Goal: Communication & Community: Ask a question

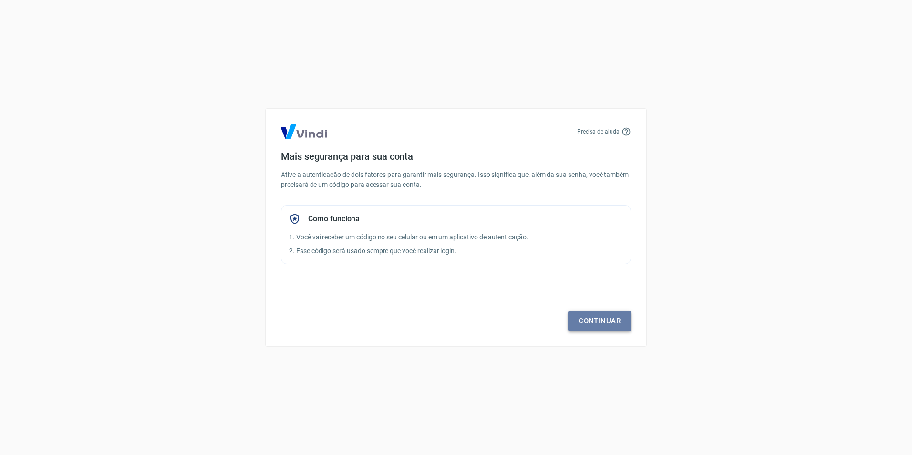
click at [586, 319] on link "Continuar" at bounding box center [599, 321] width 63 height 20
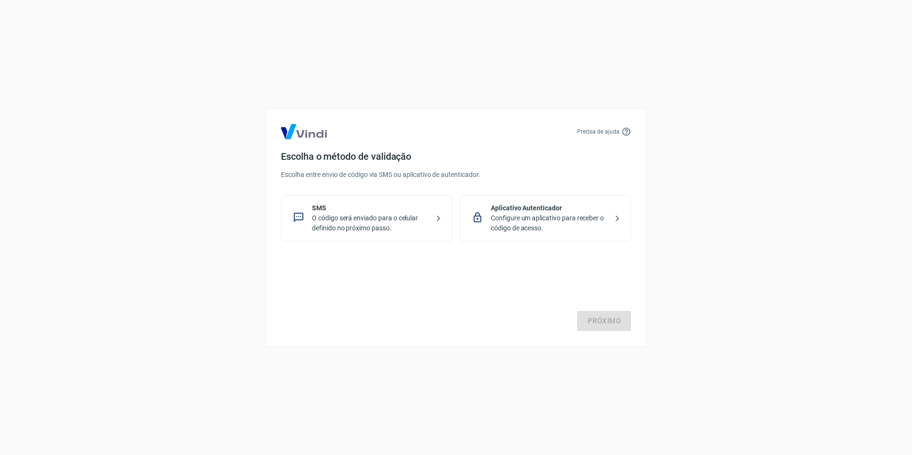
click at [506, 232] on p "Configure um aplicativo para receber o código de acesso." at bounding box center [549, 223] width 117 height 20
click at [587, 321] on link "Próximo" at bounding box center [604, 321] width 54 height 20
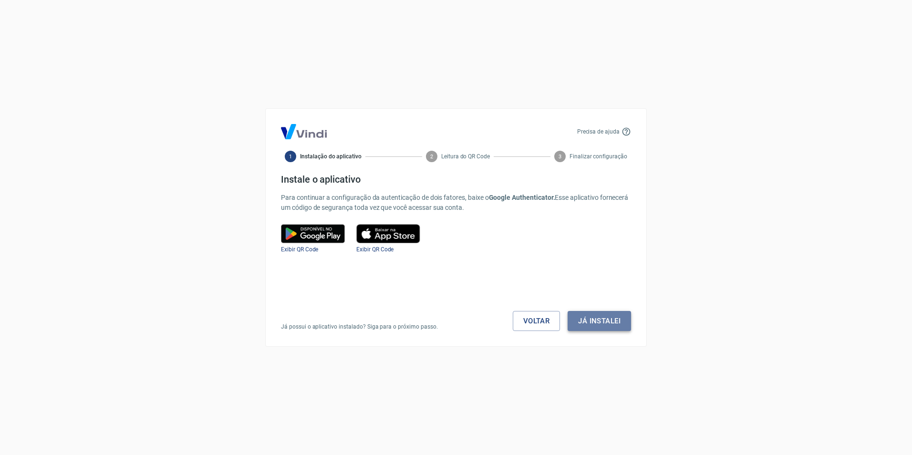
click at [579, 326] on button "Já instalei" at bounding box center [599, 321] width 63 height 20
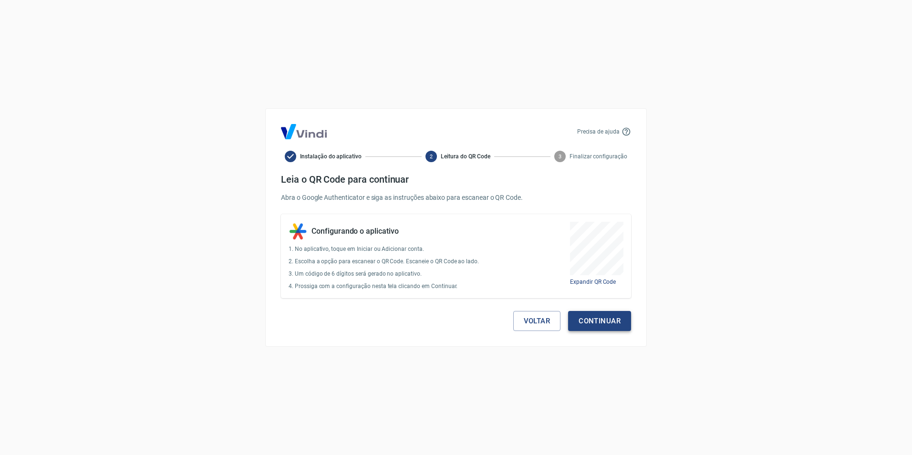
click at [590, 321] on button "Continuar" at bounding box center [599, 321] width 63 height 20
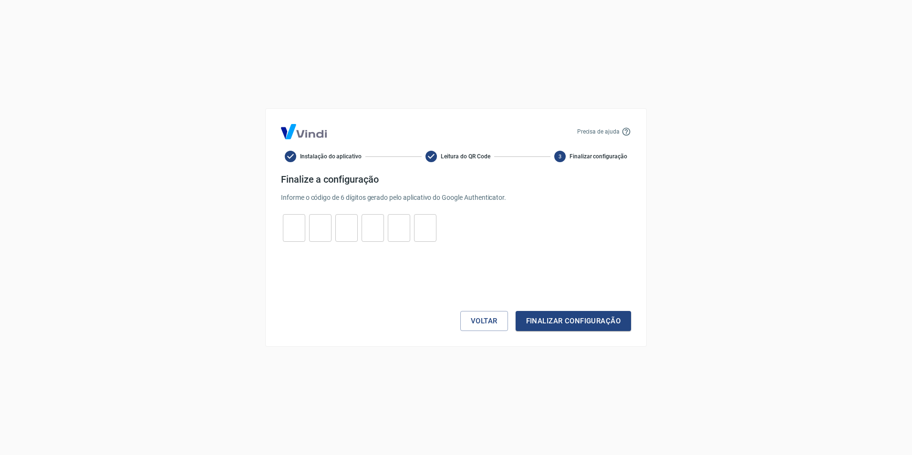
click at [293, 231] on input "tel" at bounding box center [294, 228] width 22 height 21
type input "4"
type input "9"
type input "8"
type input "9"
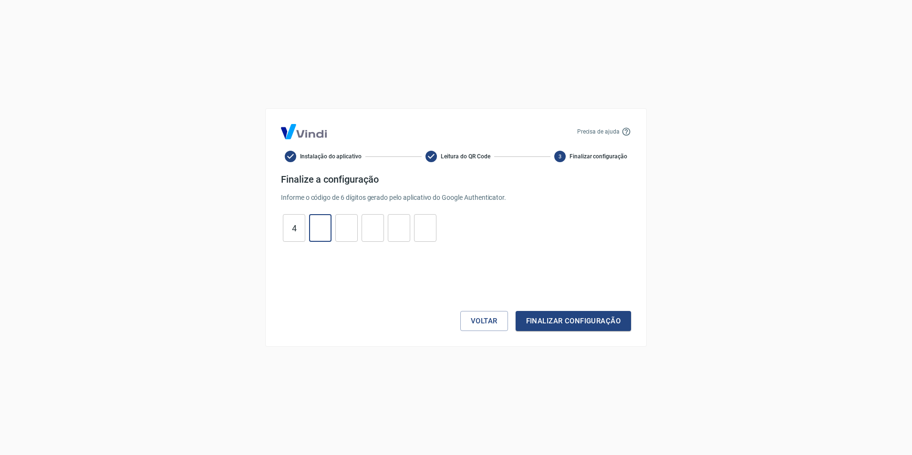
type input "4"
type input "7"
type input "0"
type input "1"
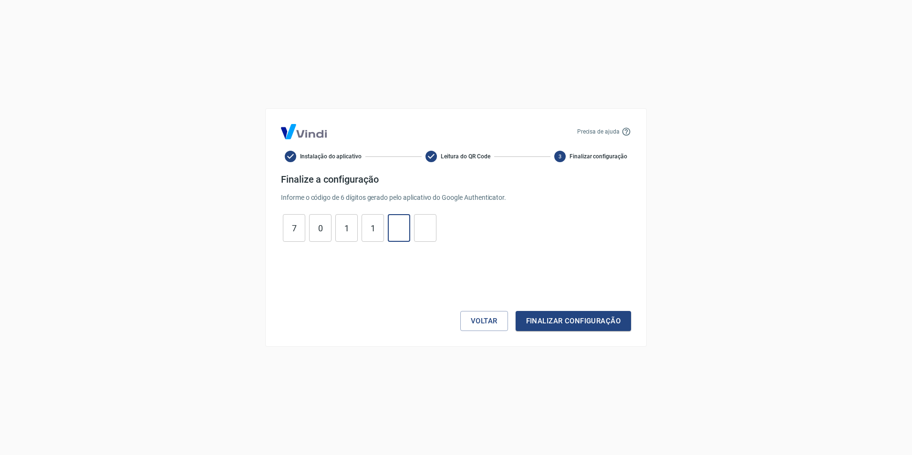
type input "5"
type input "1"
click at [578, 318] on button "Finalizar configuração" at bounding box center [573, 321] width 115 height 20
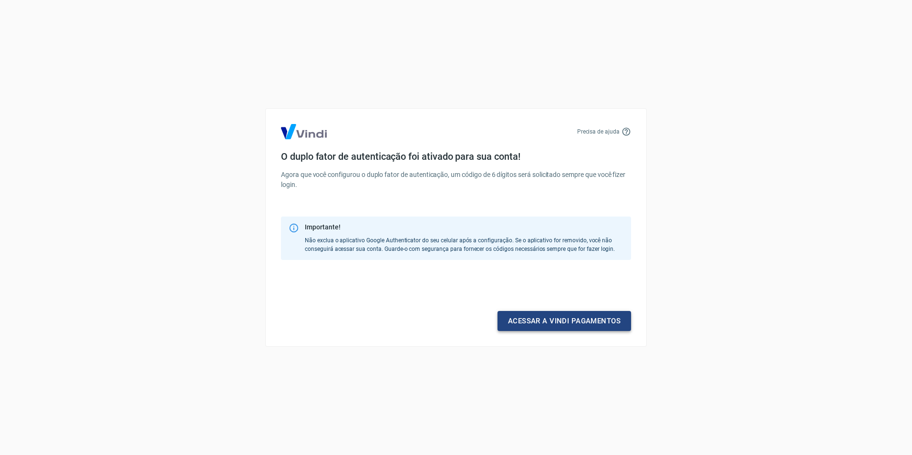
click at [580, 320] on link "Acessar a Vindi pagamentos" at bounding box center [564, 321] width 134 height 20
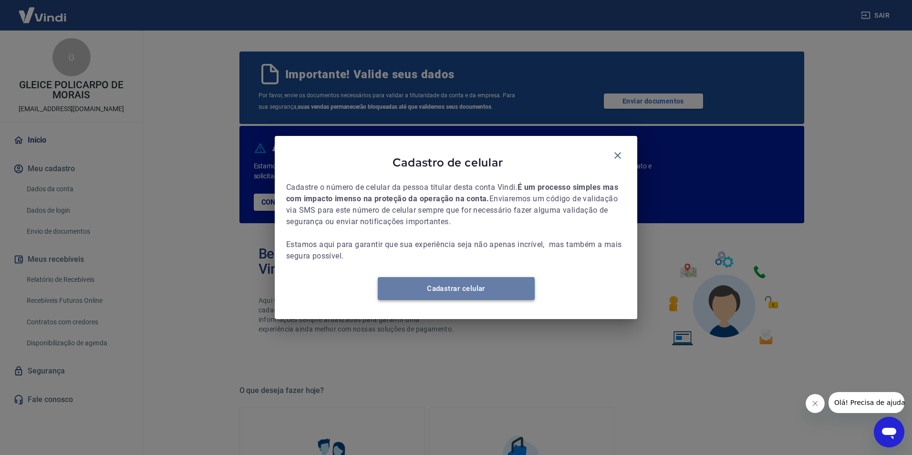
click at [482, 293] on link "Cadastrar celular" at bounding box center [456, 288] width 157 height 23
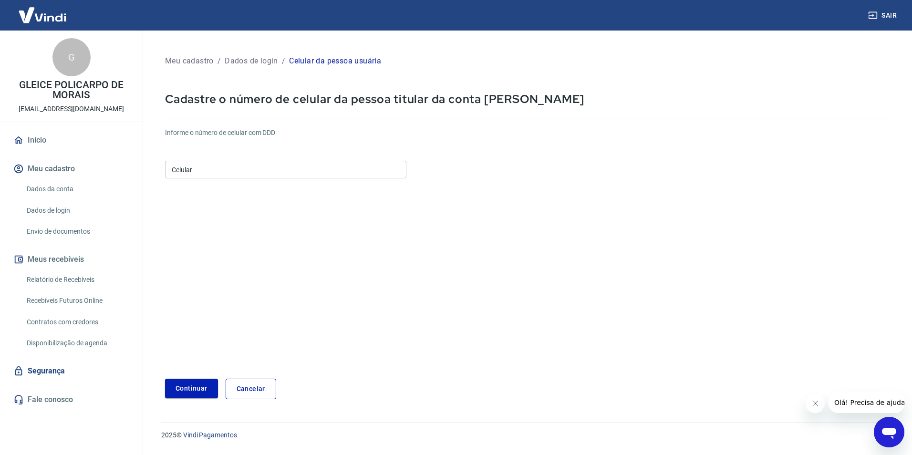
click at [252, 155] on div "Informe o número de celular com DDD Celular Celular" at bounding box center [527, 154] width 724 height 52
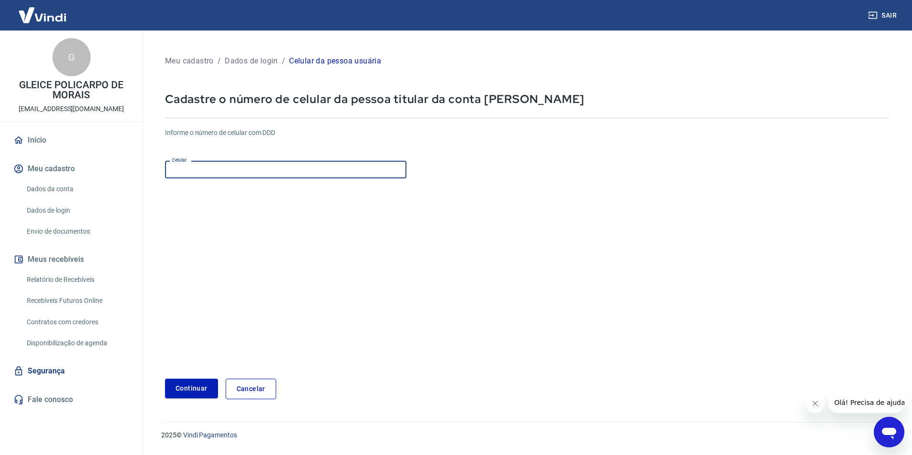
click at [249, 165] on input "Celular" at bounding box center [285, 170] width 241 height 18
type input "[PHONE_NUMBER]"
click at [188, 387] on button "Continuar" at bounding box center [191, 389] width 53 height 20
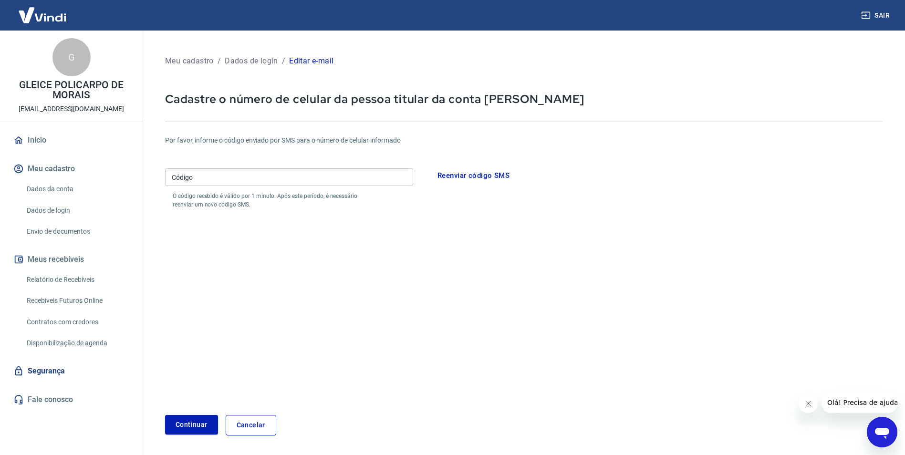
click at [234, 177] on input "Código" at bounding box center [289, 177] width 248 height 18
type input "995953"
click at [191, 424] on button "Continuar" at bounding box center [191, 425] width 53 height 20
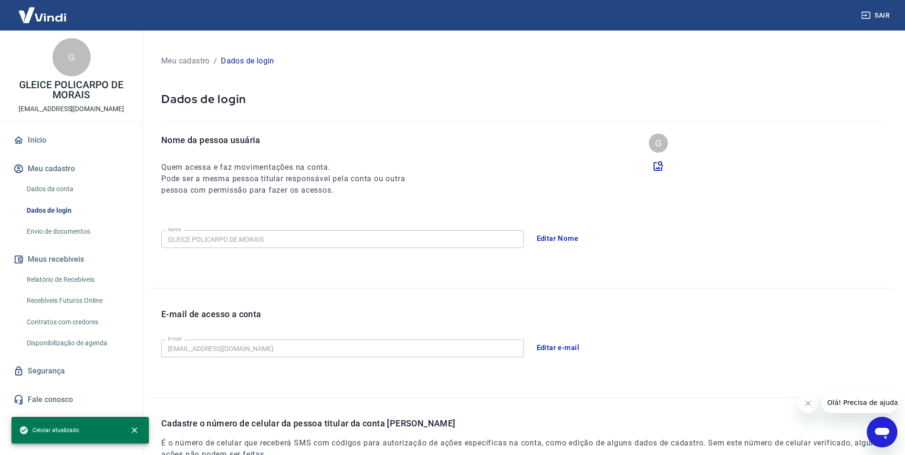
click at [542, 238] on button "Editar Nome" at bounding box center [557, 238] width 52 height 20
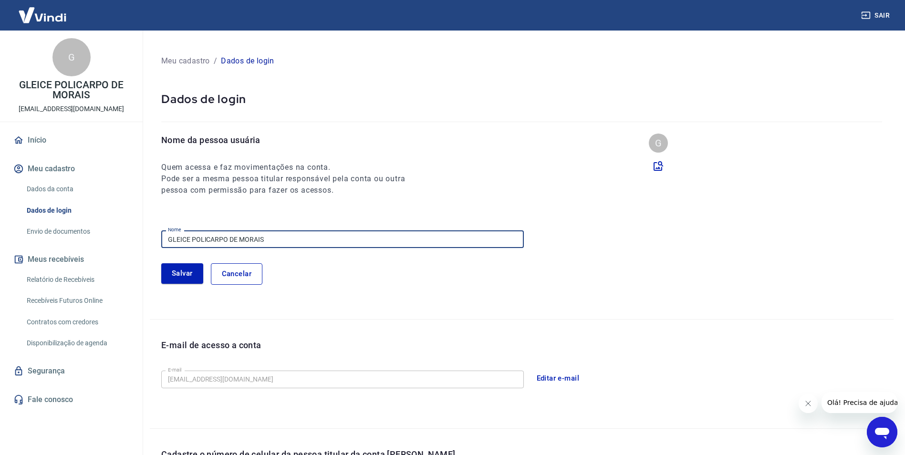
click at [293, 244] on input "GLEICE POLICARPO DE MORAIS" at bounding box center [342, 239] width 362 height 18
click at [248, 238] on input "RYULLER [PERSON_NAME]" at bounding box center [342, 239] width 362 height 18
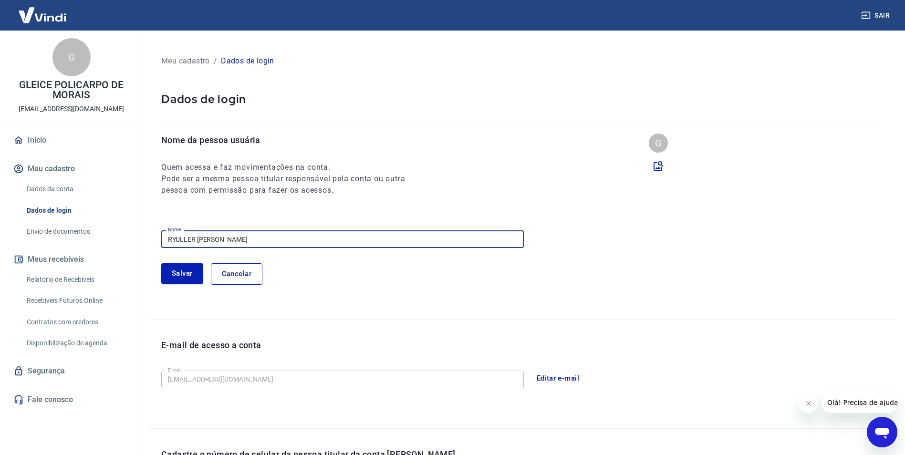
click at [248, 238] on input "RYULLER [PERSON_NAME]" at bounding box center [342, 239] width 362 height 18
type input "GLEICE POLICARPO DE MORAIS"
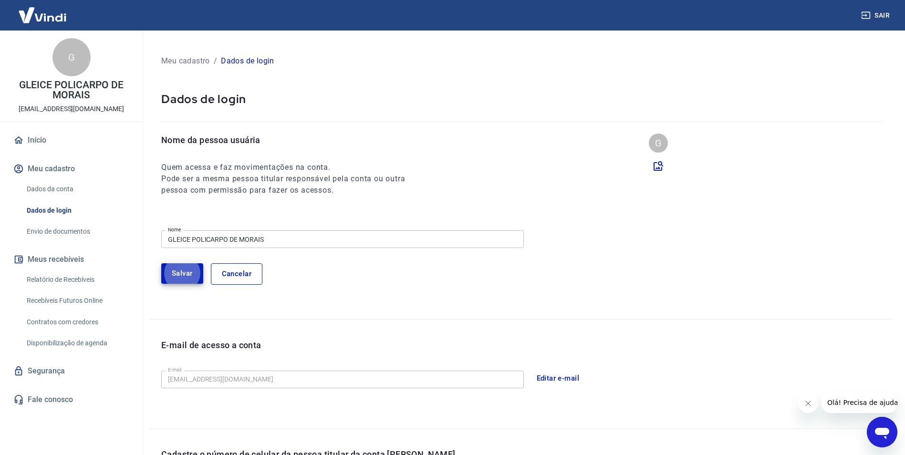
click at [254, 277] on button "Cancelar" at bounding box center [237, 273] width 52 height 21
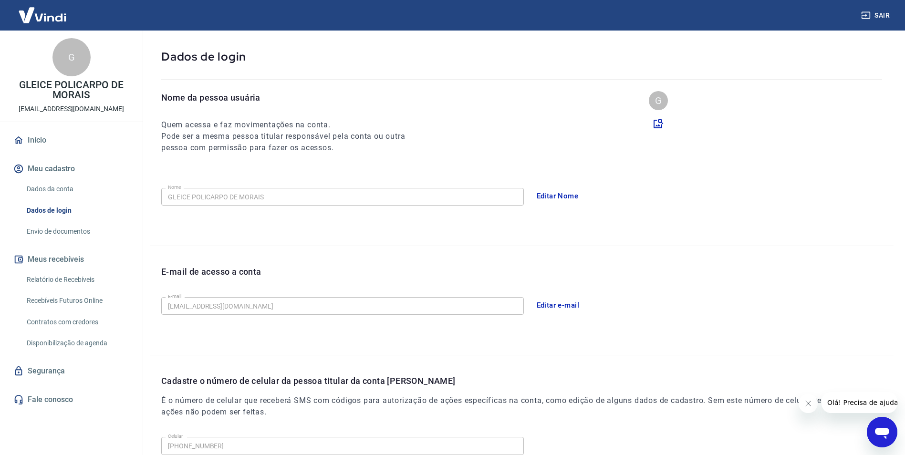
scroll to position [50, 0]
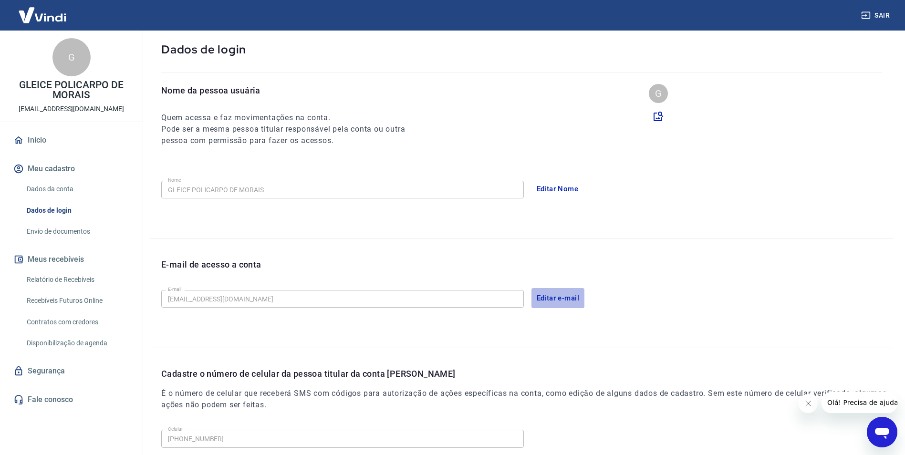
click at [548, 292] on button "Editar e-mail" at bounding box center [557, 298] width 53 height 20
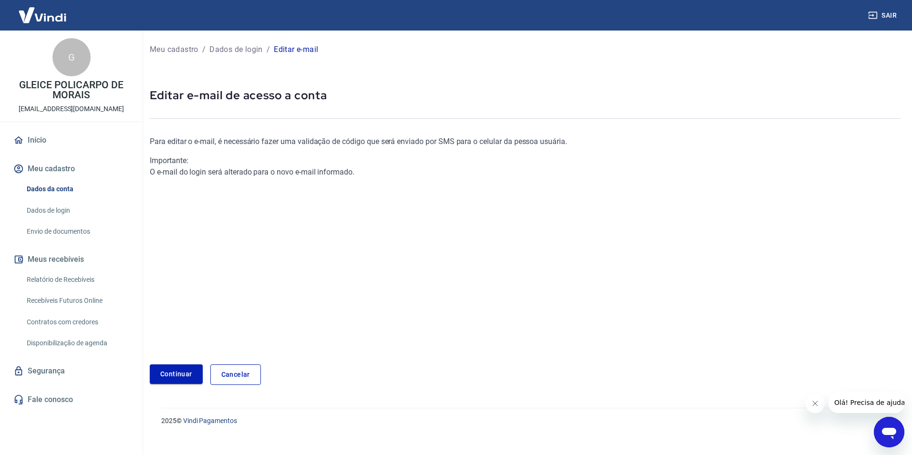
click at [184, 376] on link "Continuar" at bounding box center [176, 374] width 53 height 20
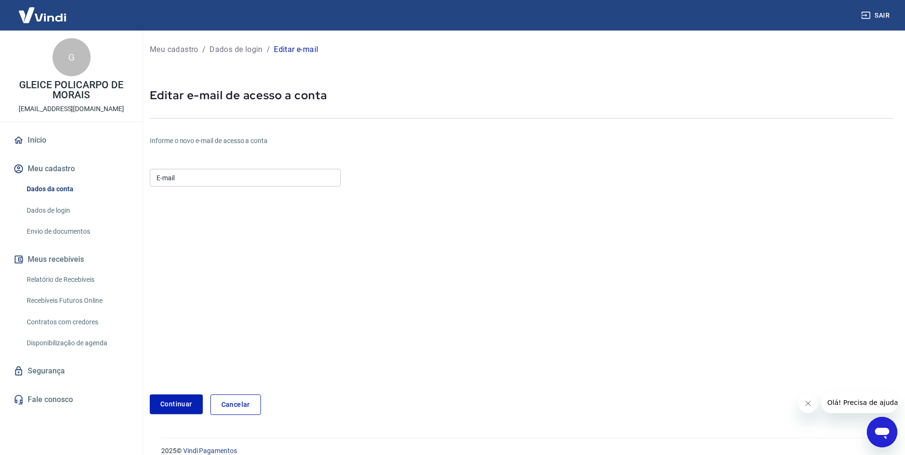
click at [208, 176] on input "E-mail" at bounding box center [245, 178] width 191 height 18
type input "[EMAIL_ADDRESS][DOMAIN_NAME]"
click at [184, 399] on button "Continuar" at bounding box center [176, 404] width 53 height 20
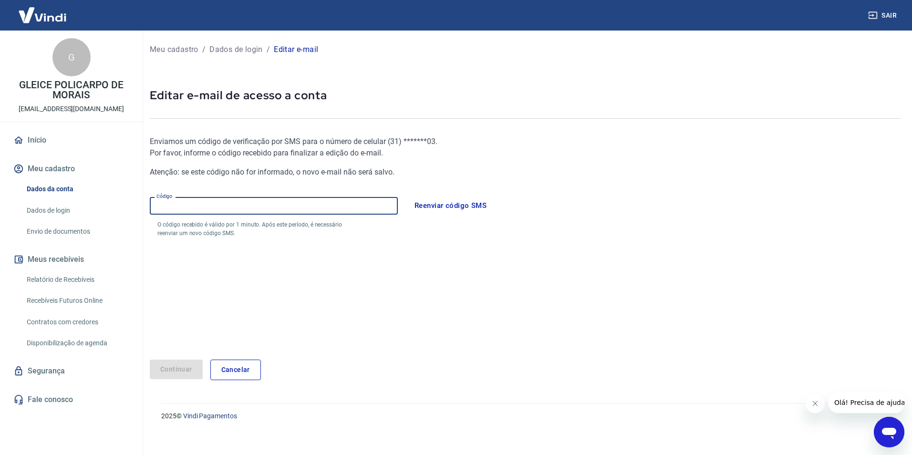
click at [273, 206] on input "Código" at bounding box center [274, 206] width 248 height 18
type input "160936"
click at [167, 368] on button "Continuar" at bounding box center [176, 370] width 53 height 20
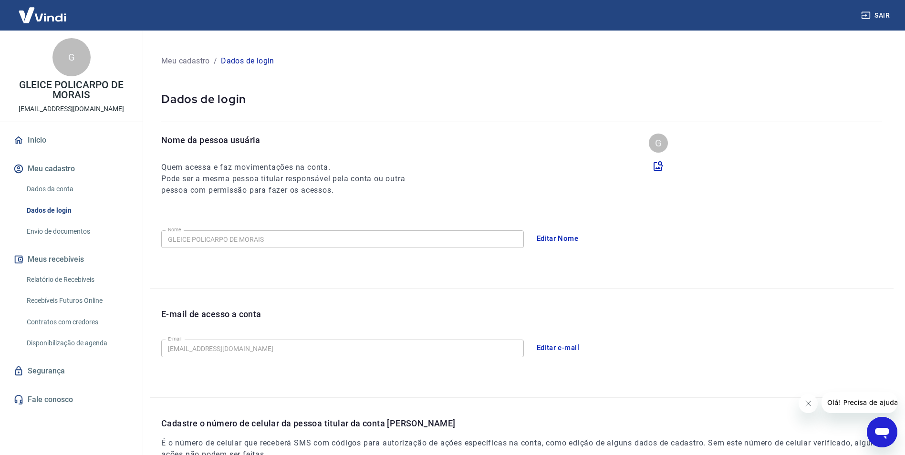
click at [70, 230] on link "Envio de documentos" at bounding box center [77, 232] width 108 height 20
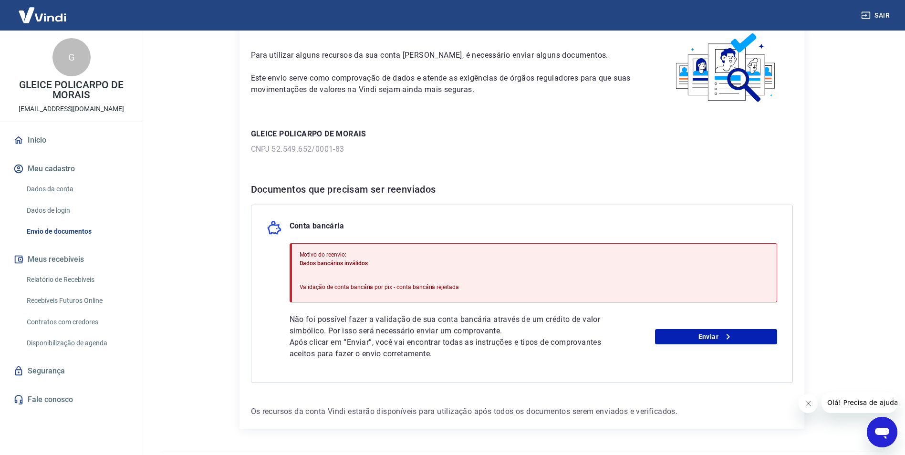
scroll to position [61, 0]
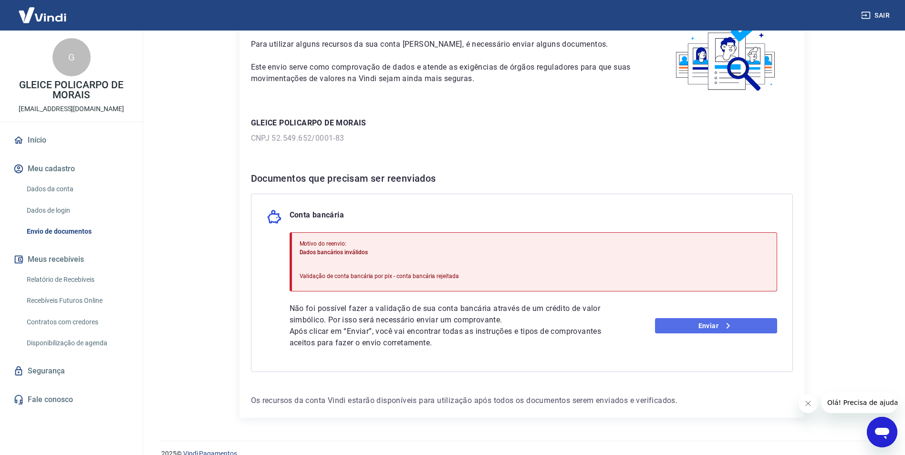
click at [686, 331] on link "Enviar" at bounding box center [716, 325] width 122 height 15
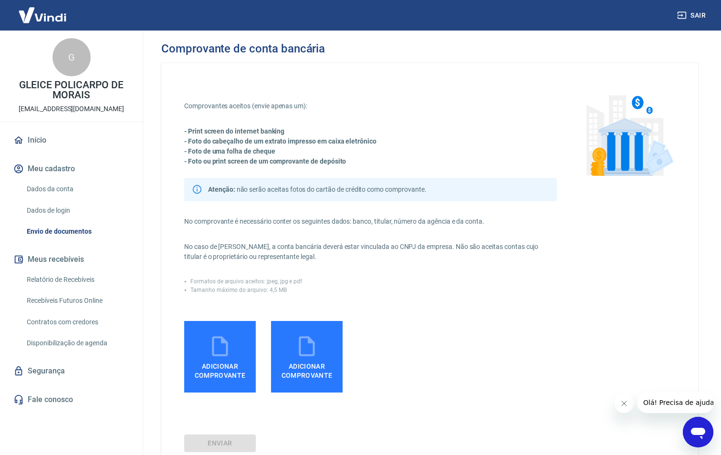
click at [236, 364] on span "Adicionar comprovante" at bounding box center [220, 368] width 64 height 21
click at [0, 0] on input "Adicionar comprovante" at bounding box center [0, 0] width 0 height 0
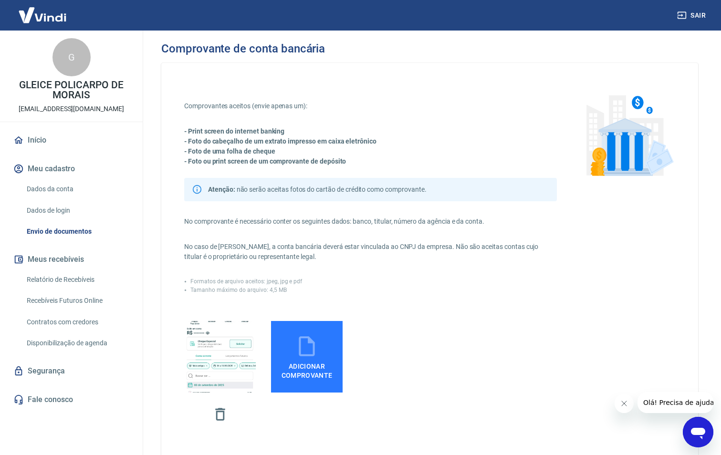
click at [312, 348] on icon at bounding box center [307, 346] width 24 height 24
click at [0, 0] on input "Adicionar comprovante" at bounding box center [0, 0] width 0 height 0
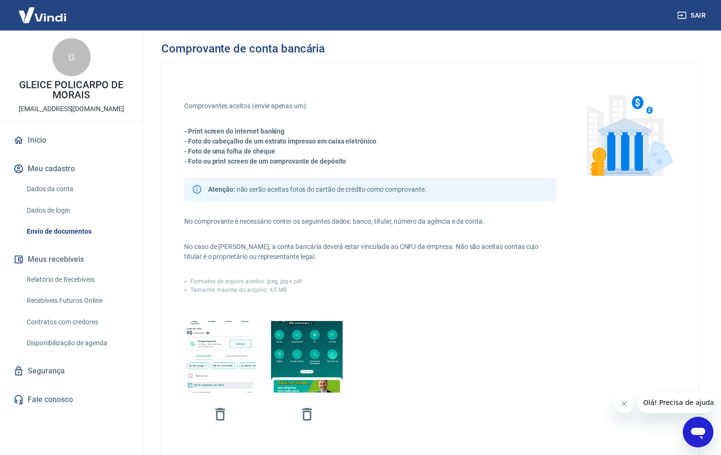
drag, startPoint x: 720, startPoint y: 318, endPoint x: 722, endPoint y: 353, distance: 34.8
click at [721, 353] on html "Sair G GLEICE POLICARPO DE MORAIS sac@badbunny.com.br Início Meu cadastro Dados…" at bounding box center [360, 227] width 721 height 455
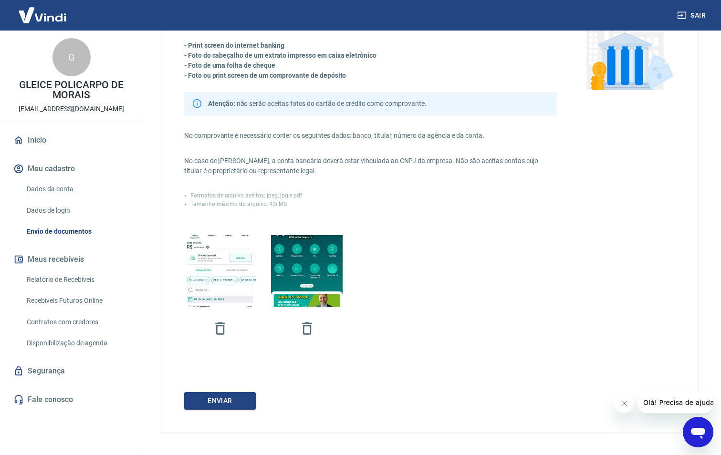
scroll to position [88, 0]
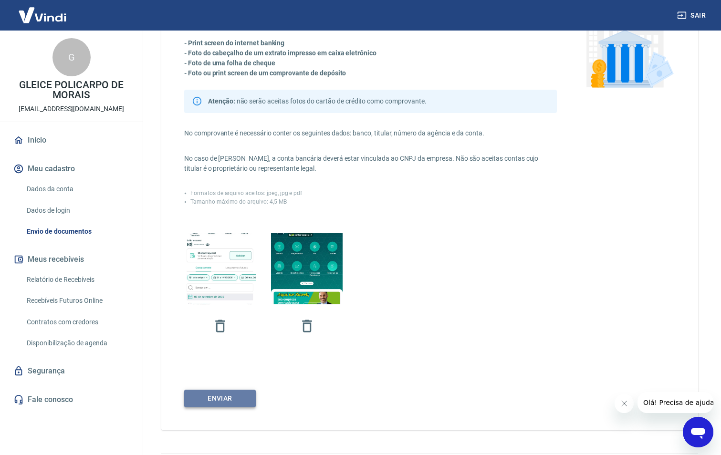
click at [235, 405] on button "ENVIAR" at bounding box center [220, 399] width 72 height 18
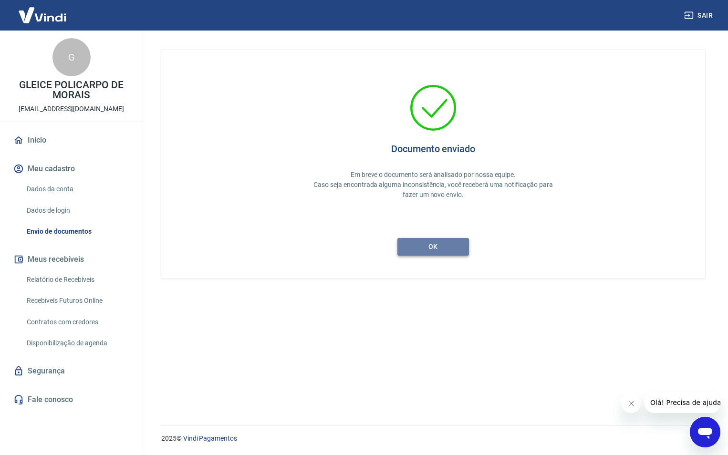
click at [455, 253] on button "ok" at bounding box center [433, 247] width 72 height 18
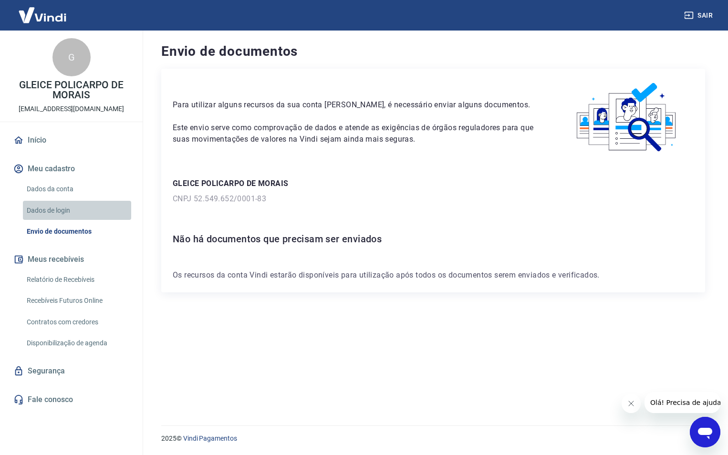
click at [88, 211] on link "Dados de login" at bounding box center [77, 211] width 108 height 20
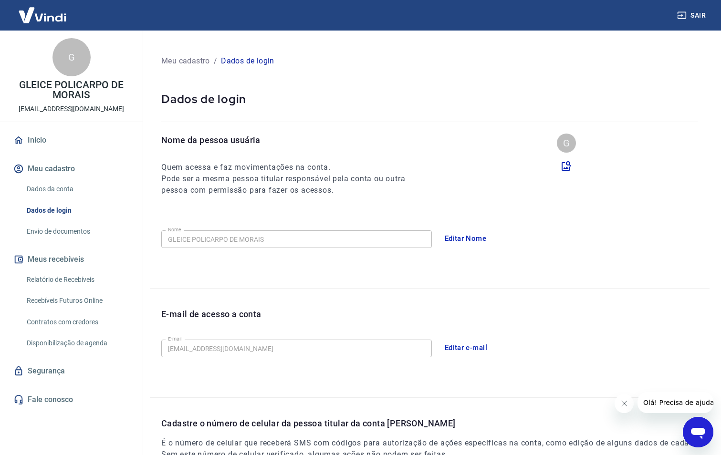
click at [71, 411] on div "G GLEICE POLICARPO DE MORAIS sac@badbunny.com.br Início Meu cadastro Dados da c…" at bounding box center [71, 239] width 143 height 417
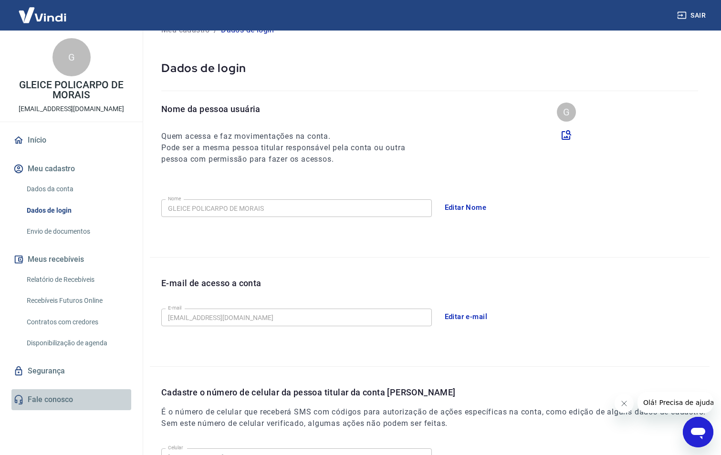
click at [73, 404] on link "Fale conosco" at bounding box center [71, 399] width 120 height 21
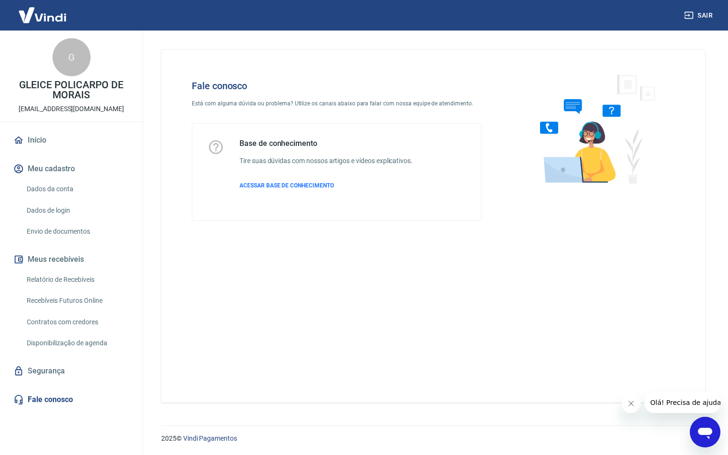
click at [709, 435] on icon "Abrir janela de mensagens" at bounding box center [704, 432] width 17 height 17
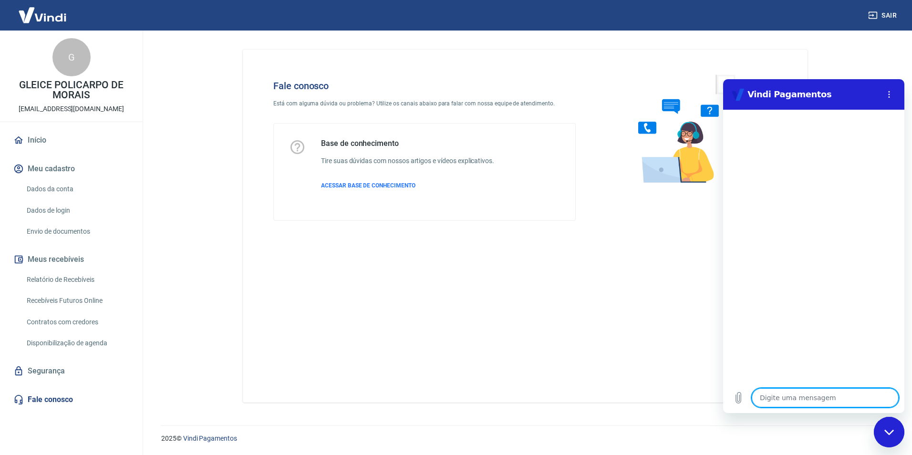
click at [807, 405] on textarea at bounding box center [825, 397] width 147 height 19
type textarea "O"
type textarea "x"
type textarea "Ol"
type textarea "x"
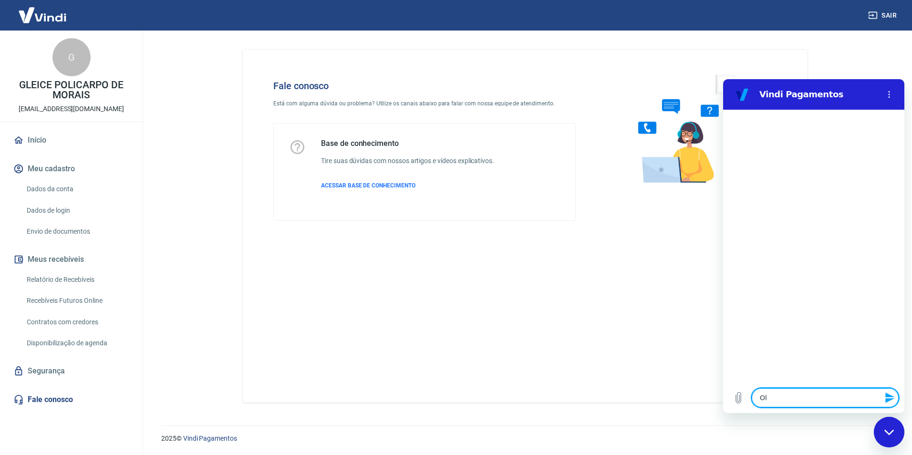
type textarea "Ola"
type textarea "x"
type textarea "P"
type textarea "x"
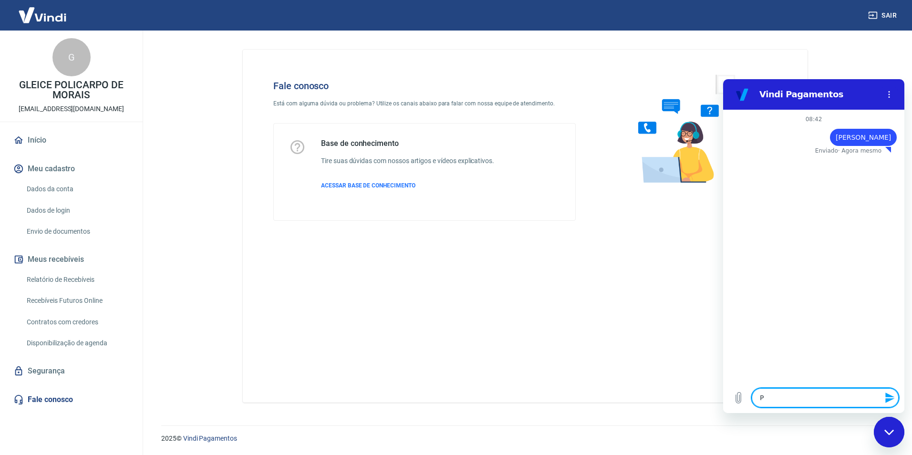
type textarea "Pr"
type textarea "x"
type textarea "Pre"
type textarea "x"
type textarea "Prec"
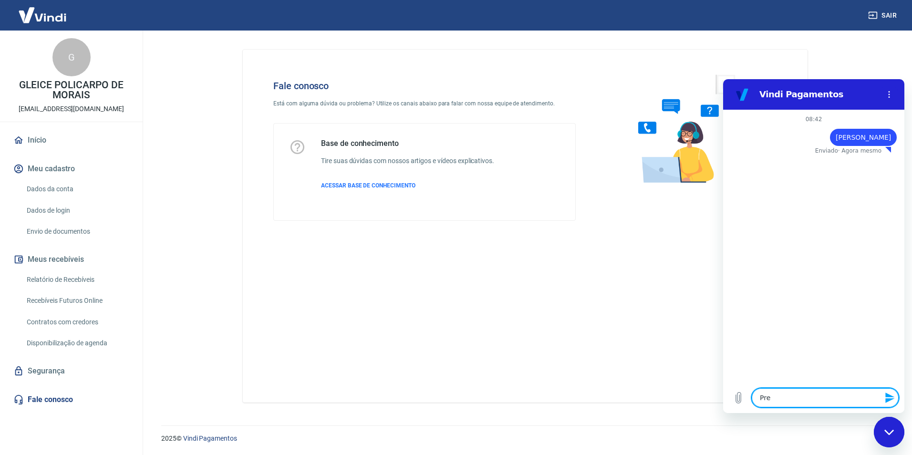
type textarea "x"
type textarea "Preci"
type textarea "x"
type textarea "Precis"
type textarea "x"
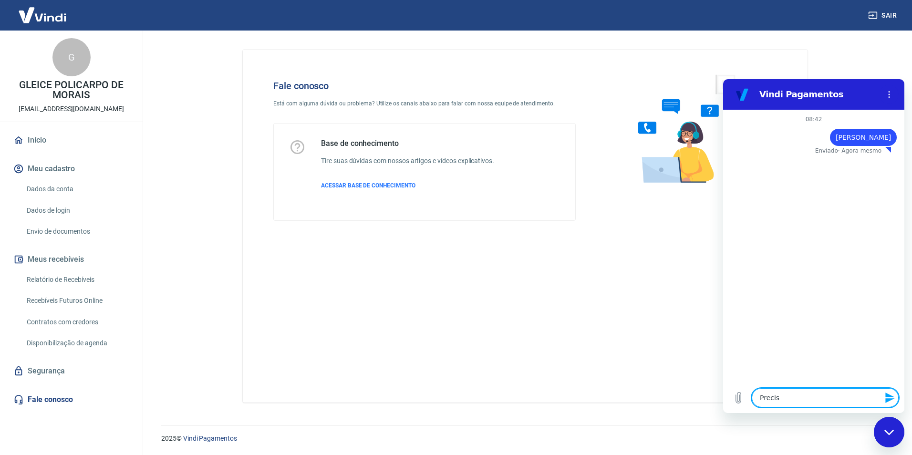
type textarea "Preciso"
type textarea "x"
type textarea "Preciso"
type textarea "x"
type textarea "Preciso d"
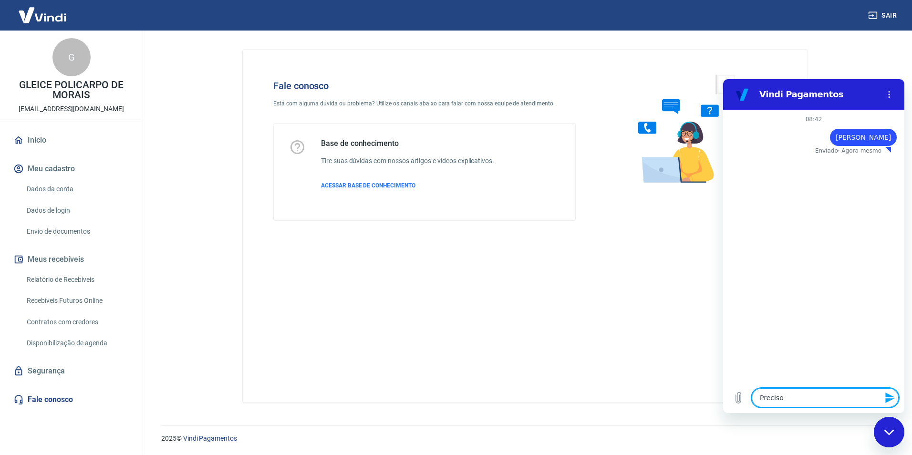
type textarea "x"
type textarea "Preciso"
type textarea "x"
type textarea "Preciso"
type textarea "x"
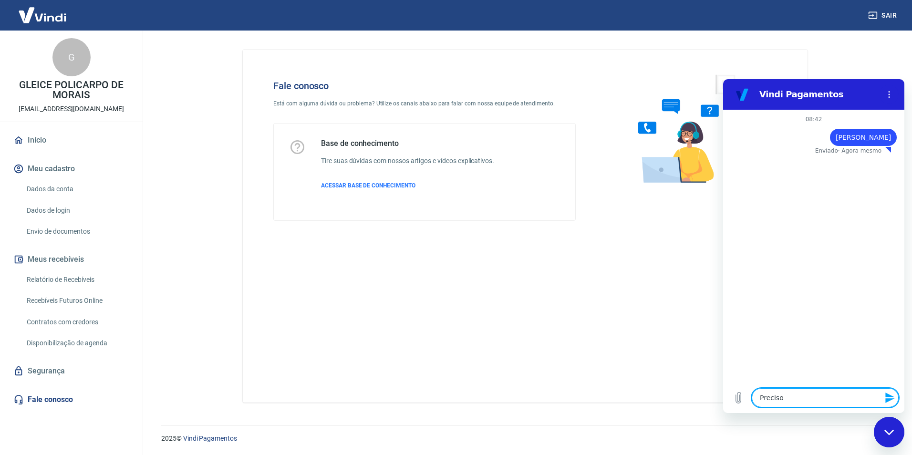
type textarea "Precis"
type textarea "x"
type textarea "Preci"
type textarea "x"
type textarea "Prec"
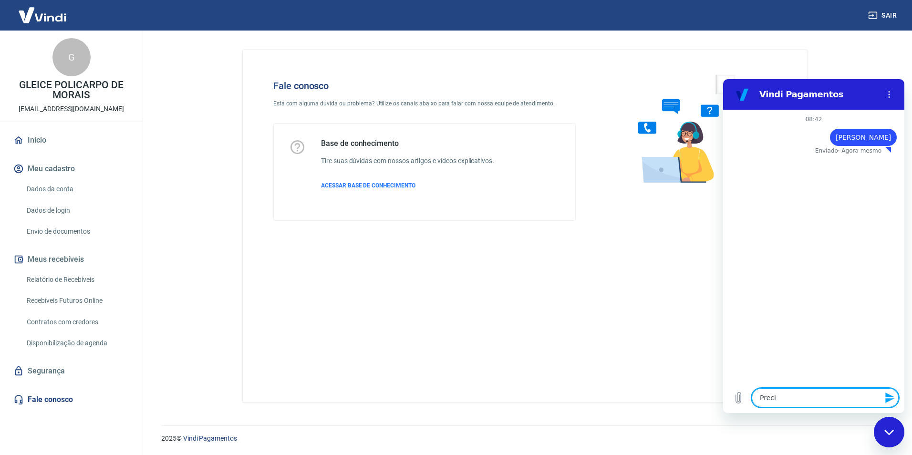
type textarea "x"
type textarea "Pre"
type textarea "x"
type textarea "Pr"
type textarea "x"
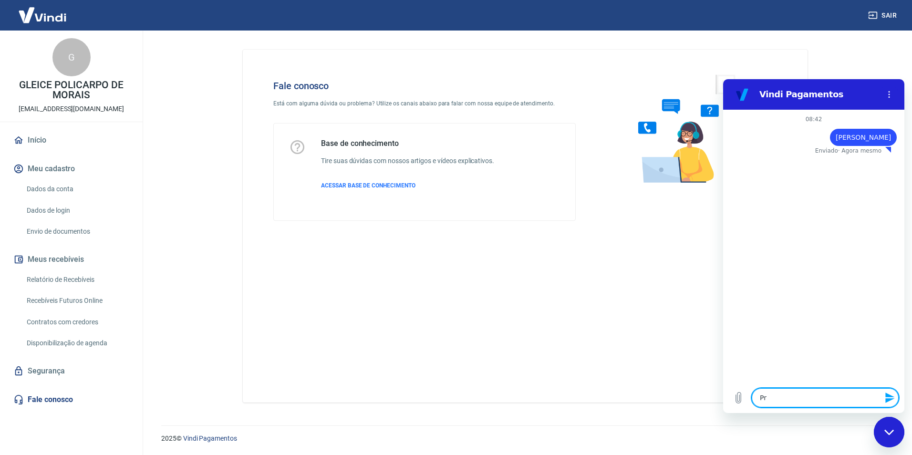
type textarea "P"
type textarea "x"
type textarea "f"
type textarea "x"
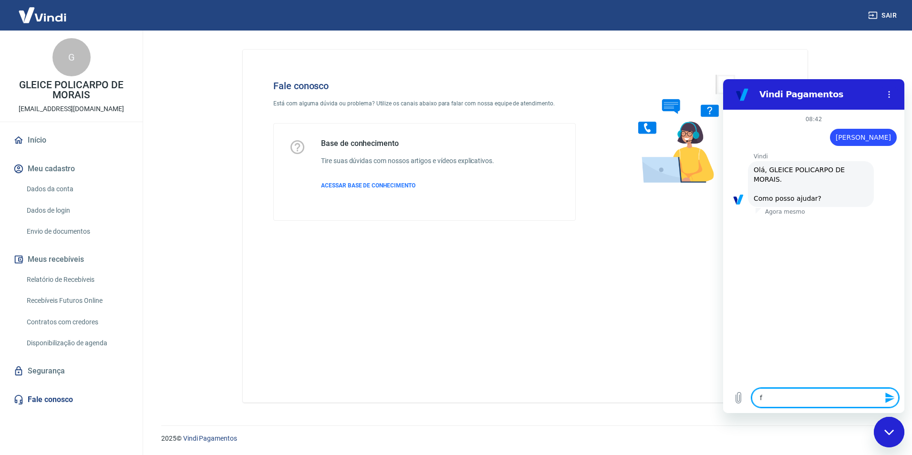
type textarea "fa"
type textarea "x"
type textarea "fal"
type textarea "x"
type textarea "fala"
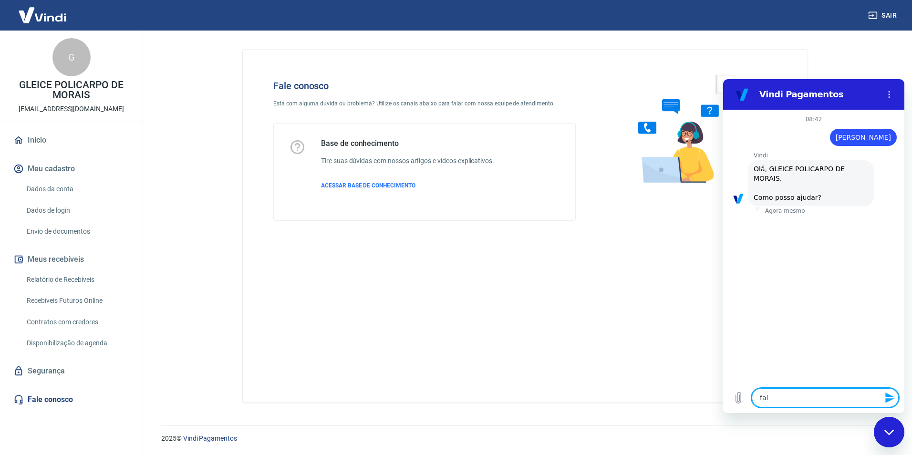
type textarea "x"
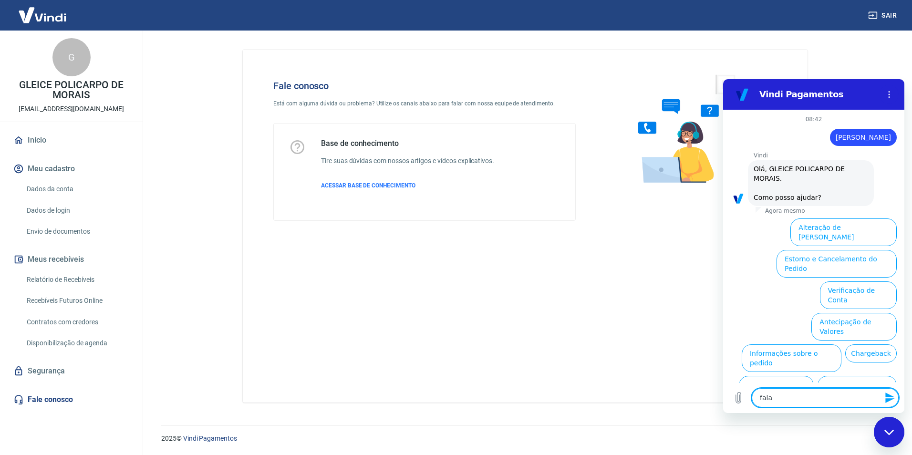
scroll to position [32, 0]
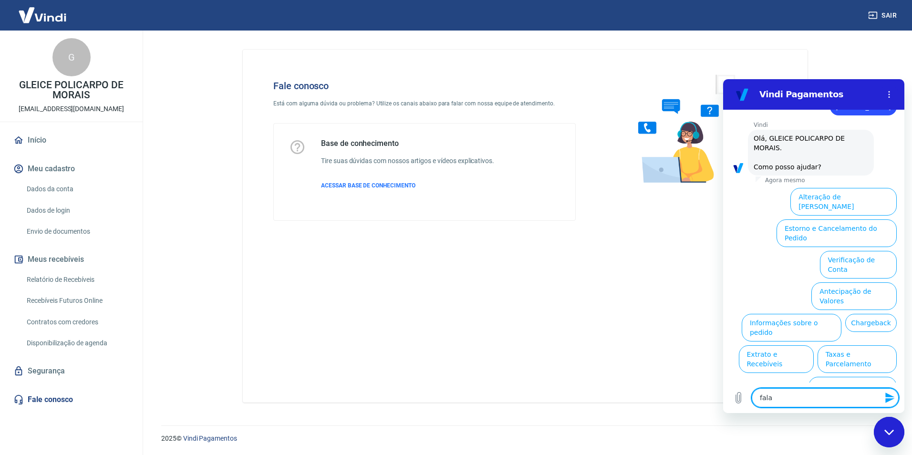
type textarea "falar"
type textarea "x"
type textarea "falar"
type textarea "x"
type textarea "falar c"
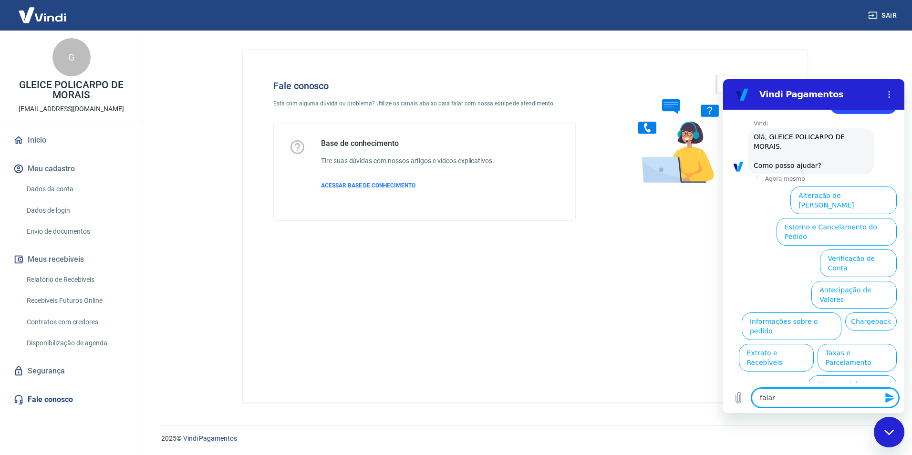
type textarea "x"
type textarea "falar co"
type textarea "x"
type textarea "falar com"
type textarea "x"
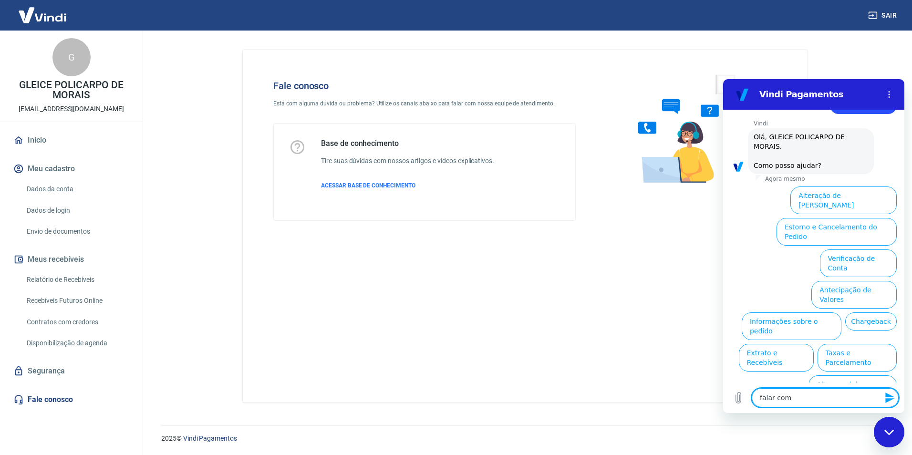
type textarea "falar com"
type textarea "x"
type textarea "falar com a"
type textarea "x"
type textarea "falar com at"
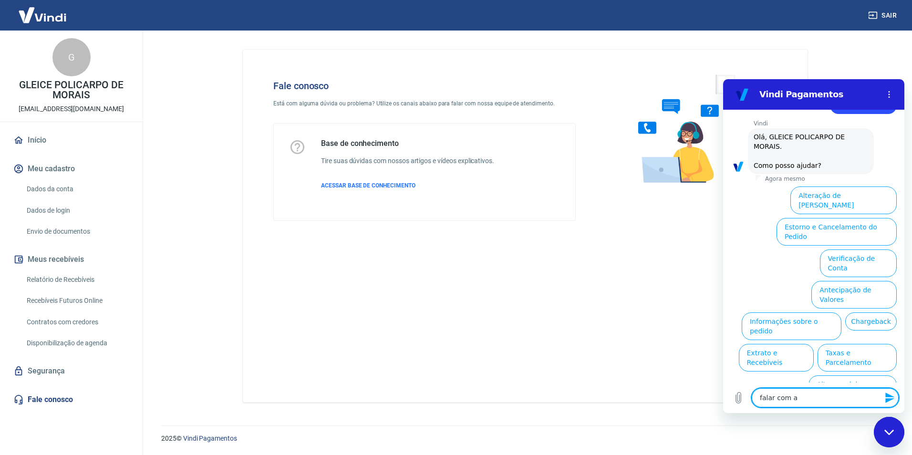
type textarea "x"
type textarea "falar com ate"
type textarea "x"
type textarea "falar com aten"
type textarea "x"
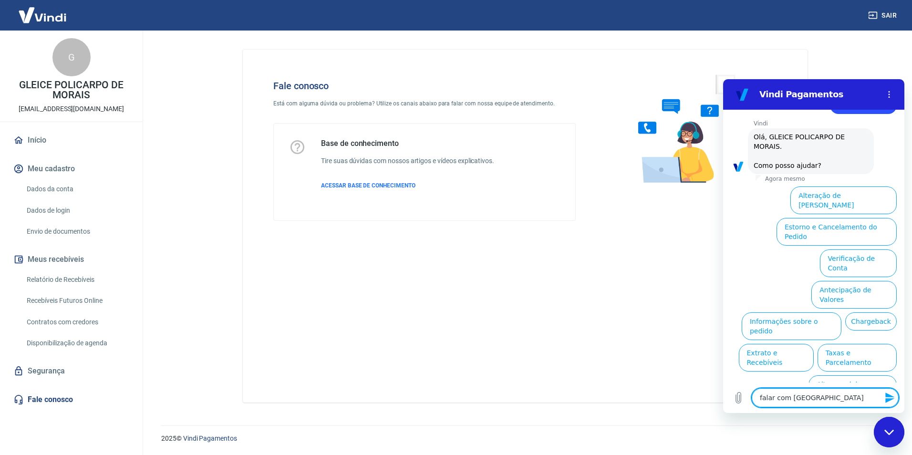
type textarea "falar com atend"
type textarea "x"
type textarea "falar com atende"
type textarea "x"
type textarea "falar com atenden"
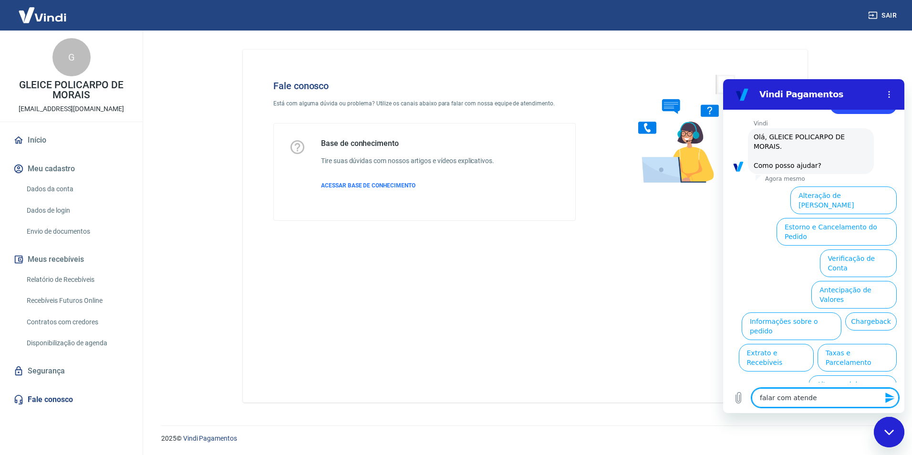
type textarea "x"
type textarea "falar com atendent"
type textarea "x"
type textarea "falar com atendente"
type textarea "x"
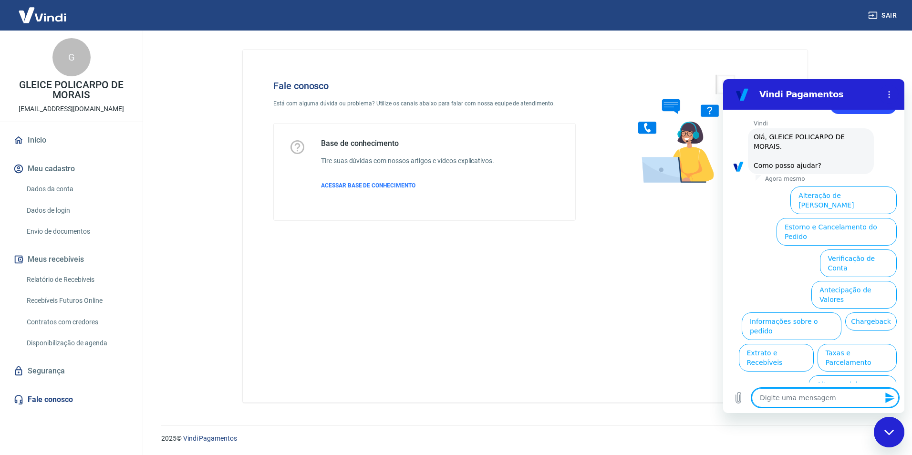
scroll to position [0, 0]
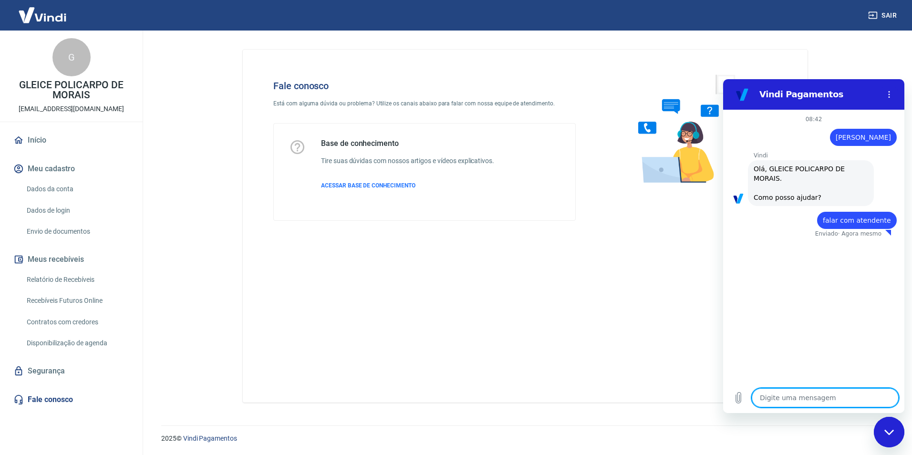
type textarea "x"
click at [859, 216] on span "falar com atendente" at bounding box center [857, 221] width 68 height 10
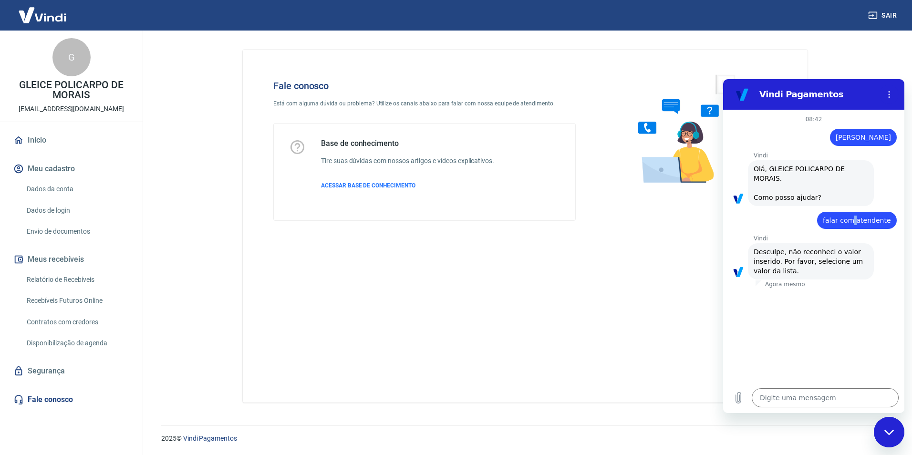
click at [859, 216] on span "falar com atendente" at bounding box center [857, 221] width 68 height 10
copy span "falar com atendente"
click at [783, 402] on textarea at bounding box center [825, 397] width 147 height 19
paste textarea "falar com atendente"
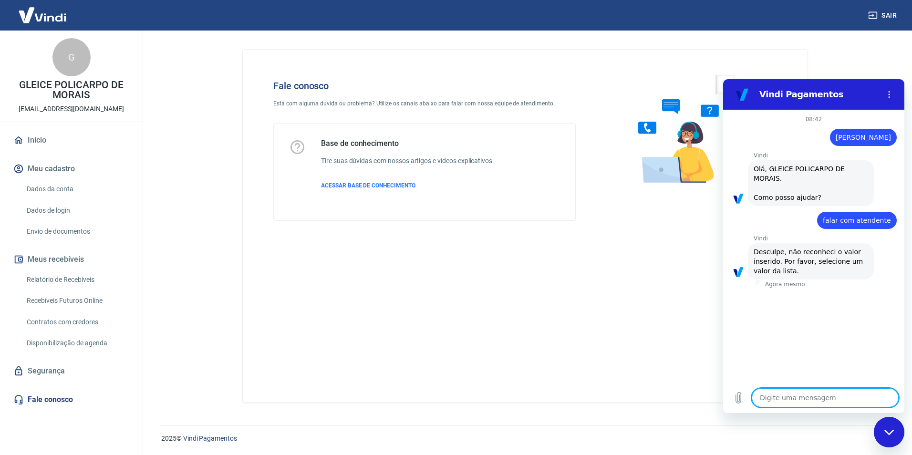
type textarea "falar com atendente"
type textarea "x"
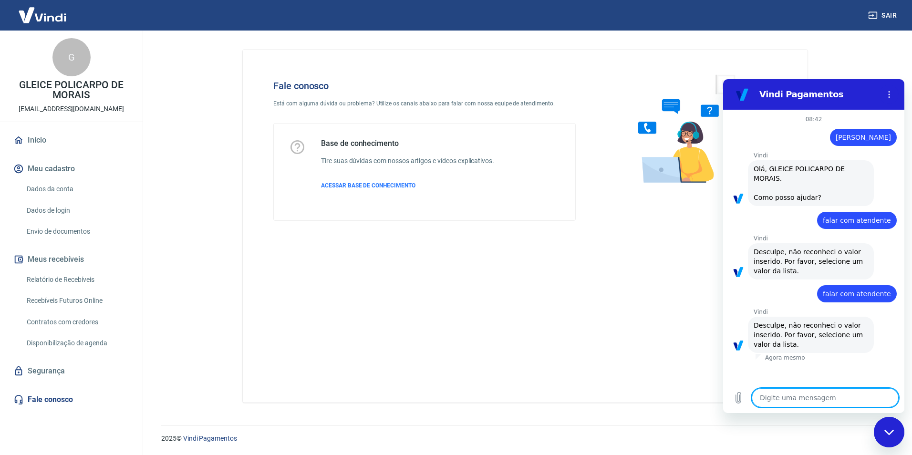
paste textarea "falar com atendente"
type textarea "falar com atendente"
type textarea "x"
type textarea "falar com atendente"
click at [893, 398] on icon "Enviar mensagem" at bounding box center [889, 397] width 11 height 11
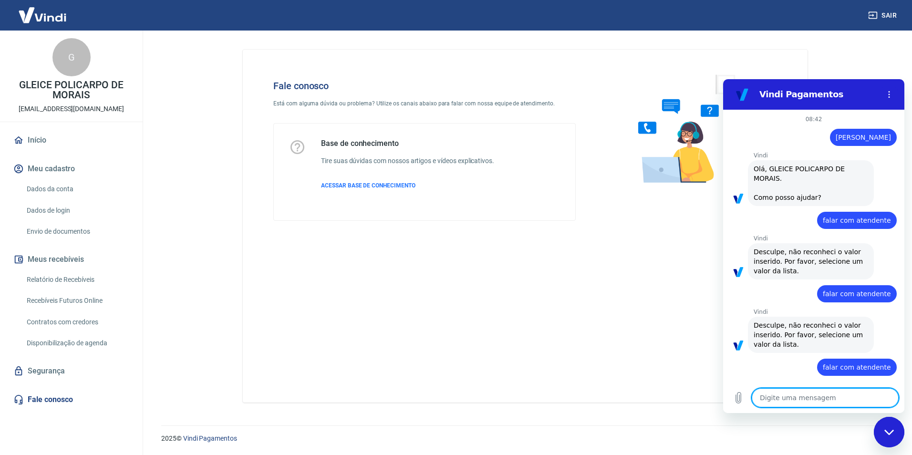
type textarea "x"
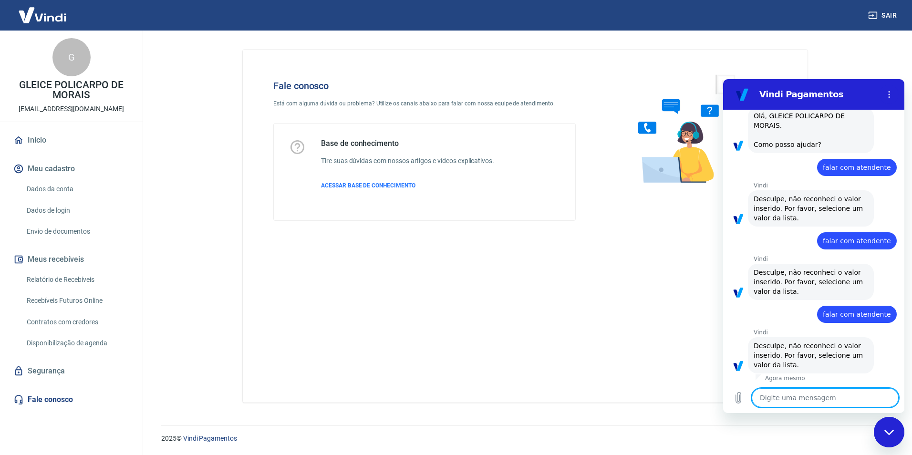
scroll to position [55, 0]
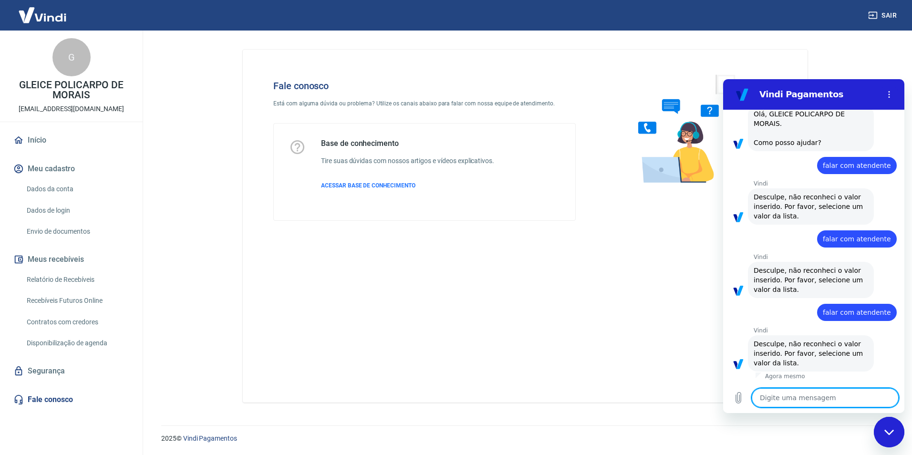
paste textarea "falar com atendente"
type textarea "falar com atendente"
type textarea "x"
type textarea "falar com atendente"
click at [891, 397] on icon "Enviar mensagem" at bounding box center [889, 397] width 11 height 11
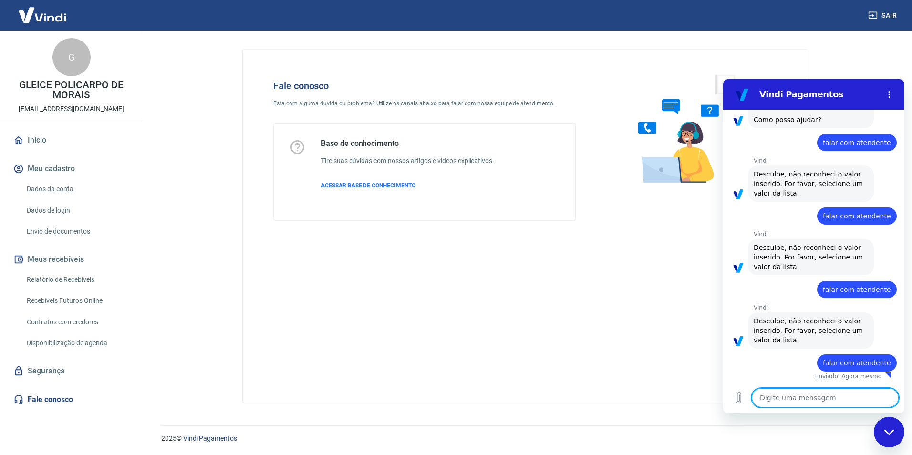
type textarea "x"
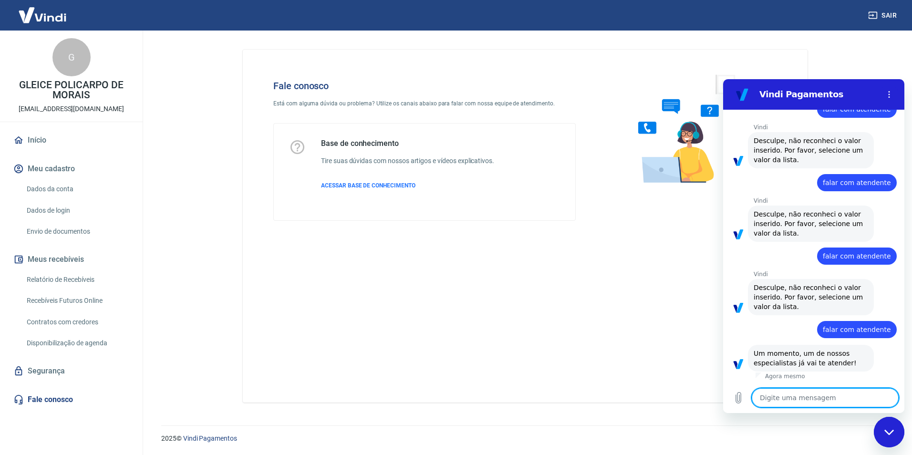
paste textarea "falar com atendente"
type textarea "falar com atendente"
type textarea "x"
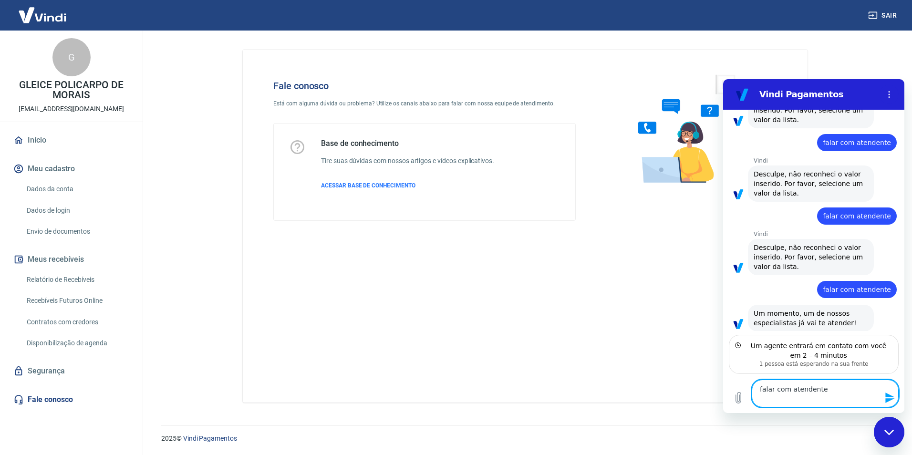
scroll to position [163, 0]
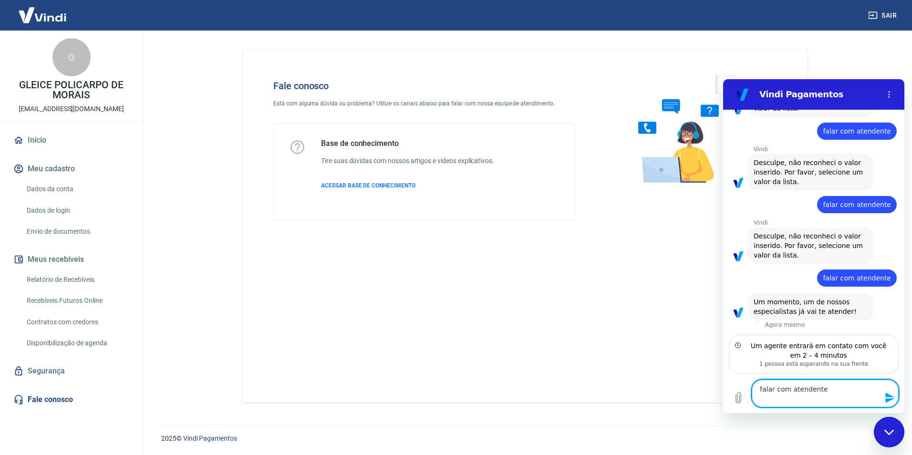
click at [833, 394] on textarea "falar com atendente" at bounding box center [825, 394] width 147 height 28
type textarea "o"
type textarea "x"
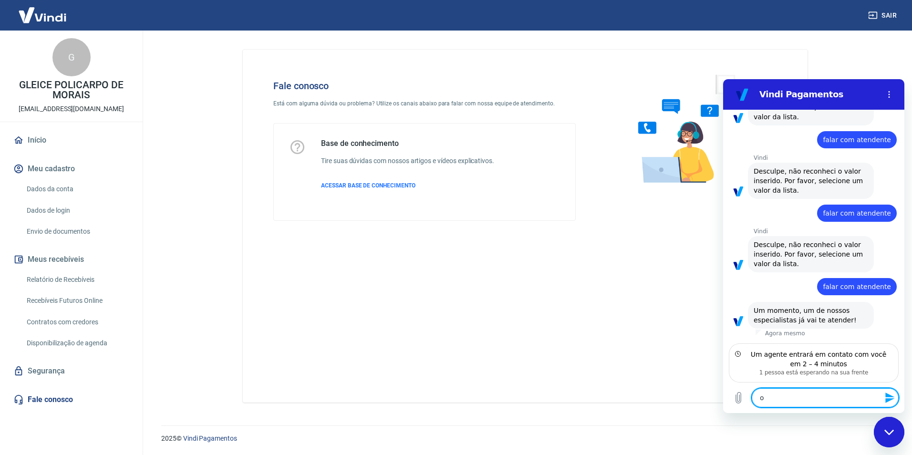
type textarea "ok"
type textarea "x"
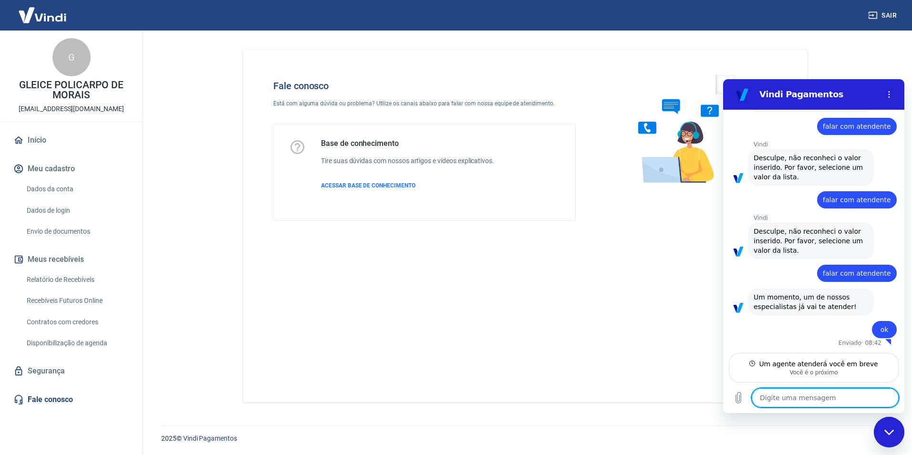
scroll to position [167, 0]
click at [821, 396] on textarea at bounding box center [825, 397] width 147 height 19
type textarea "x"
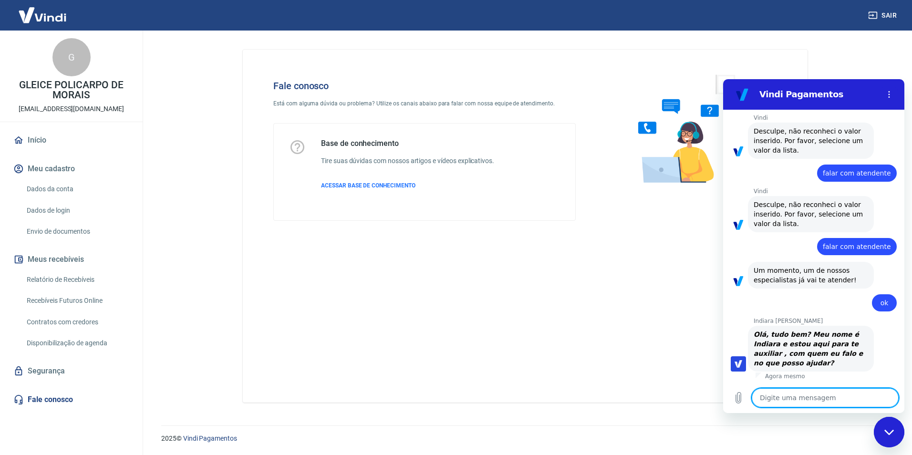
click at [778, 403] on textarea at bounding box center [825, 397] width 147 height 19
type textarea "B"
type textarea "x"
type textarea "Bo"
type textarea "x"
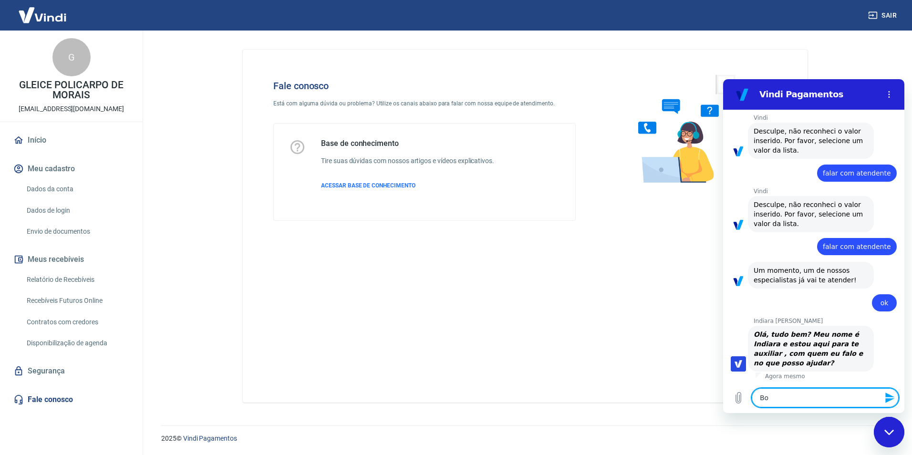
type textarea "Bom"
type textarea "x"
type textarea "Bom"
type textarea "x"
type textarea "Bom d"
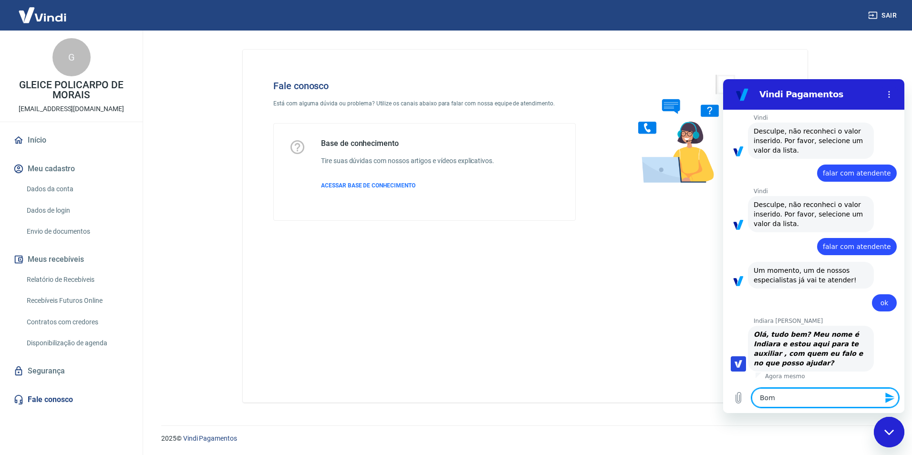
type textarea "x"
type textarea "Bom di"
type textarea "x"
type textarea "Bom dia"
type textarea "x"
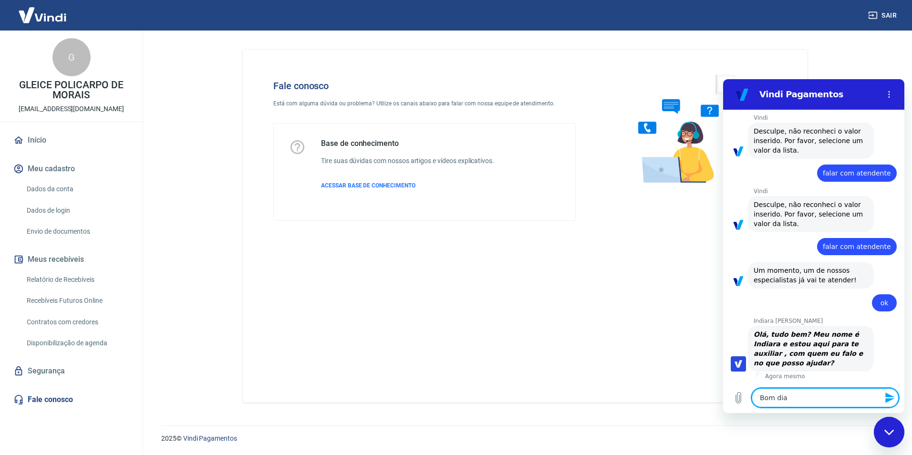
type textarea "Bom dia,"
type textarea "x"
type textarea "Bom dia,"
type textarea "x"
type textarea "Bom dia, f"
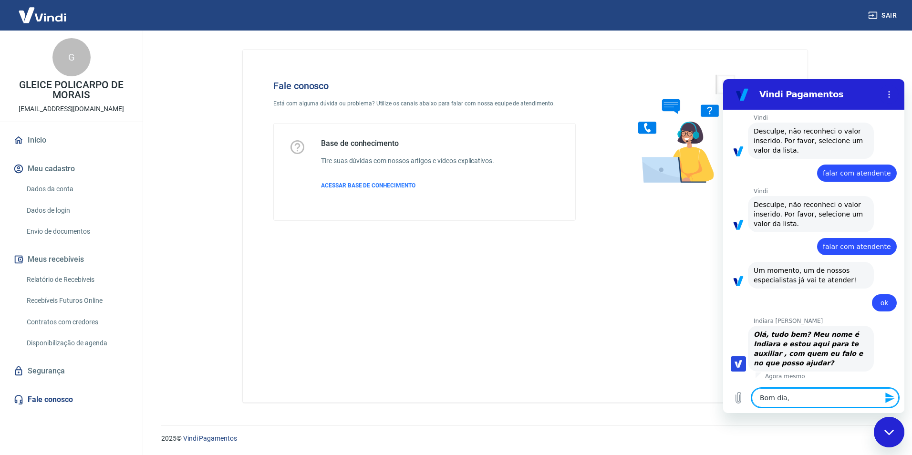
type textarea "x"
type textarea "Bom dia, fa"
type textarea "x"
type textarea "Bom dia, fal"
type textarea "x"
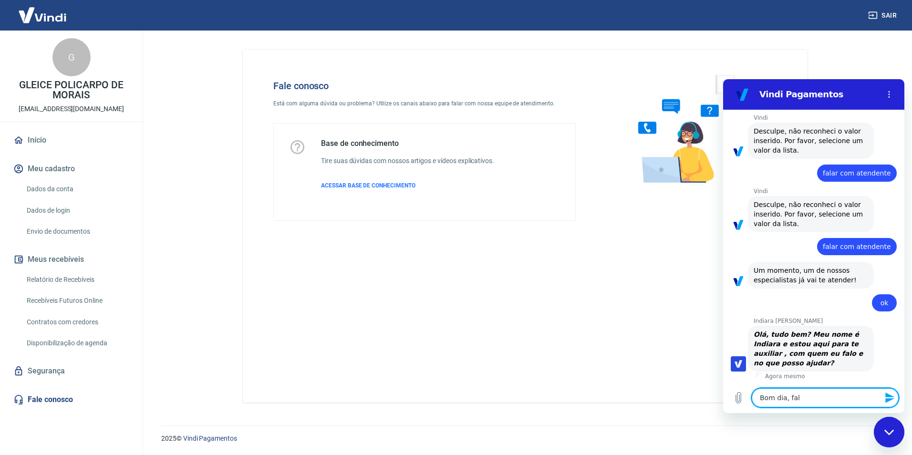
type textarea "Bom dia, fala"
type textarea "x"
type textarea "Bom dia, fala"
type textarea "x"
type textarea "Bom dia, fala c"
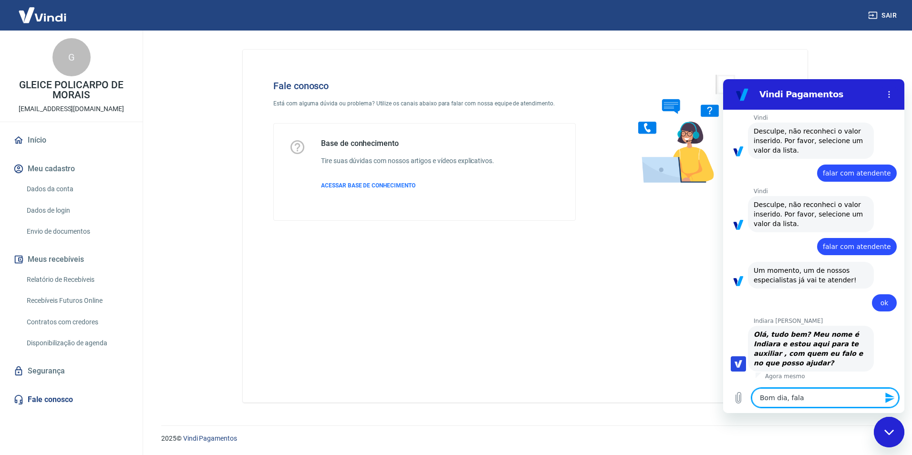
type textarea "x"
type textarea "Bom dia, fala co"
type textarea "x"
type textarea "Bom dia, fala com"
type textarea "x"
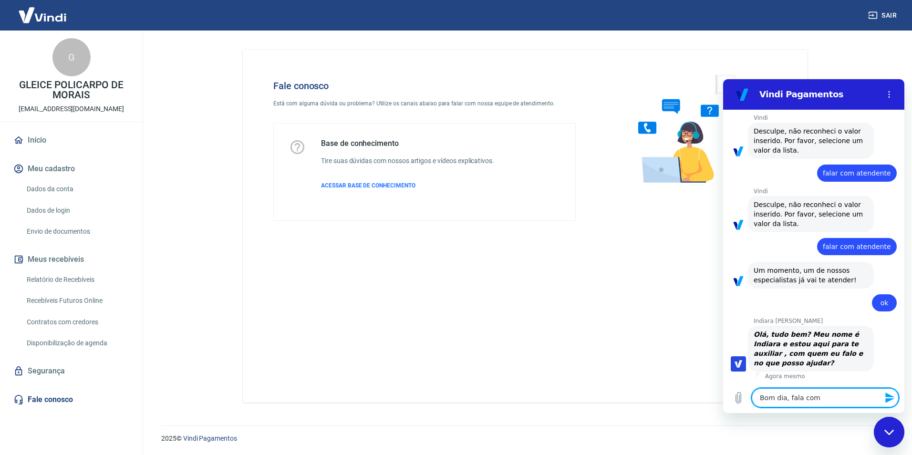
type textarea "Bom dia, fala com"
type textarea "x"
type textarea "Bom dia, fala com G"
type textarea "x"
type textarea "Bom dia, fala com Gl"
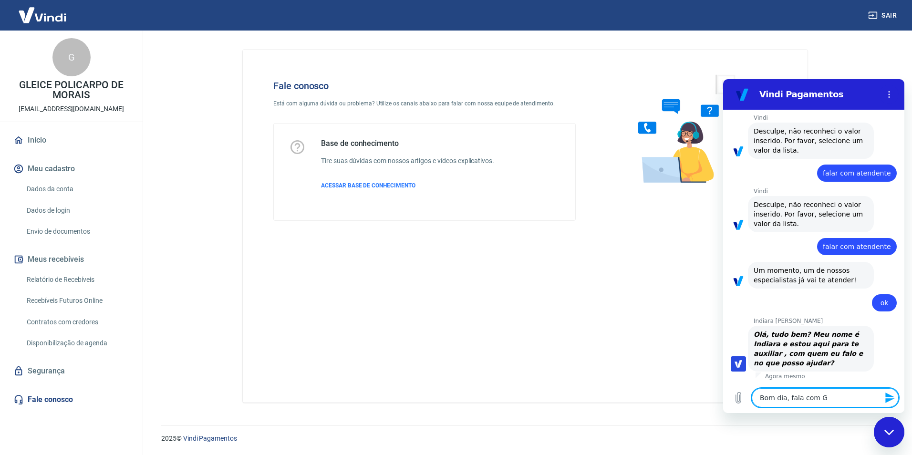
type textarea "x"
type textarea "Bom dia, fala com Gle"
type textarea "x"
type textarea "Bom dia, fala com Gleu"
type textarea "x"
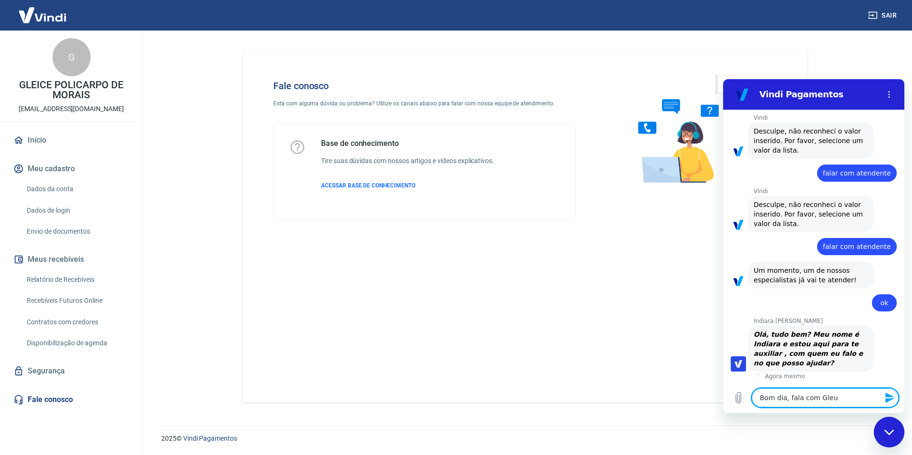
type textarea "Bom dia, fala com Gleuc"
type textarea "x"
type textarea "Bom dia, fala com Gleuce"
type textarea "x"
type textarea "Bom dia, fala com Gleuc"
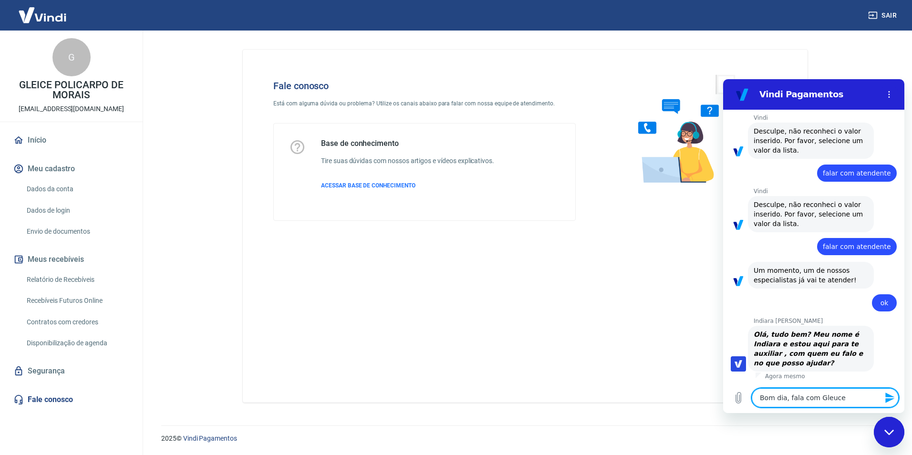
type textarea "x"
type textarea "Bom dia, fala com Gleu"
type textarea "x"
type textarea "Bom dia, fala com Gle"
type textarea "x"
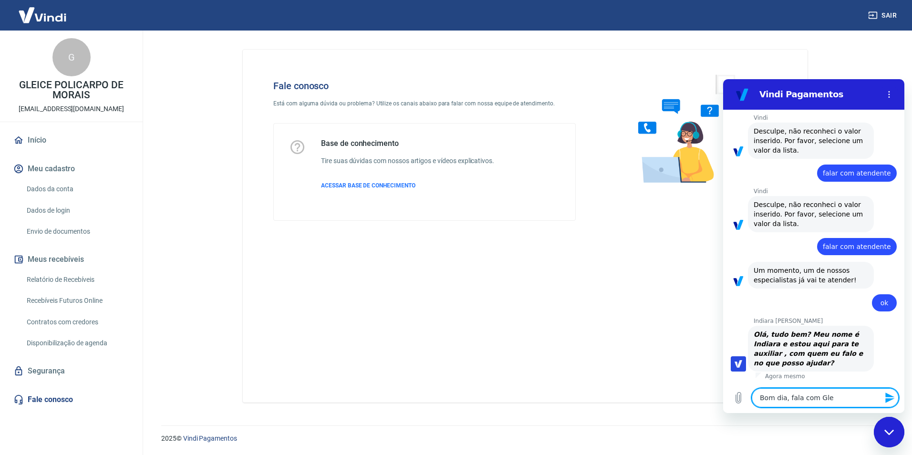
type textarea "Bom dia, fala com Glei"
type textarea "x"
type textarea "Bom dia, fala com Gleic"
type textarea "x"
type textarea "Bom dia, fala com Gleice"
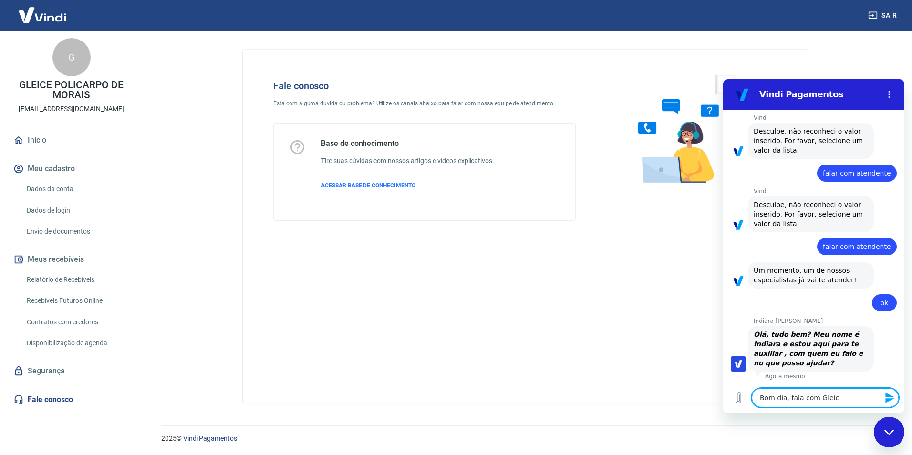
type textarea "x"
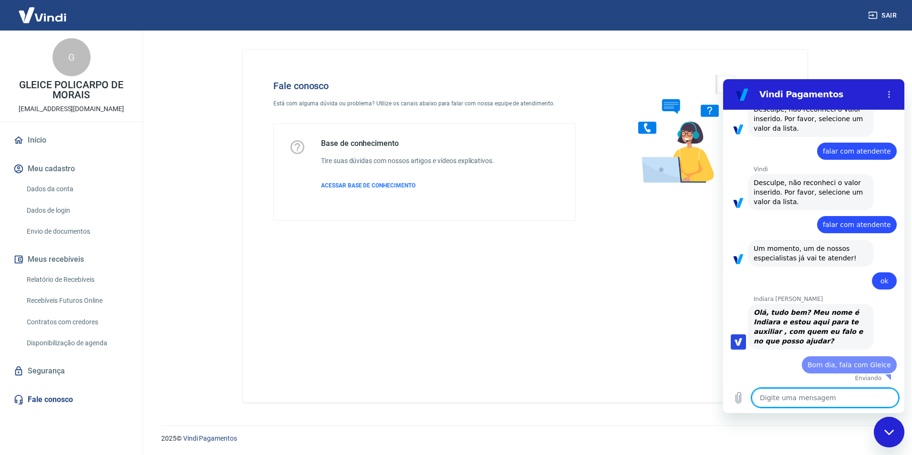
type textarea "x"
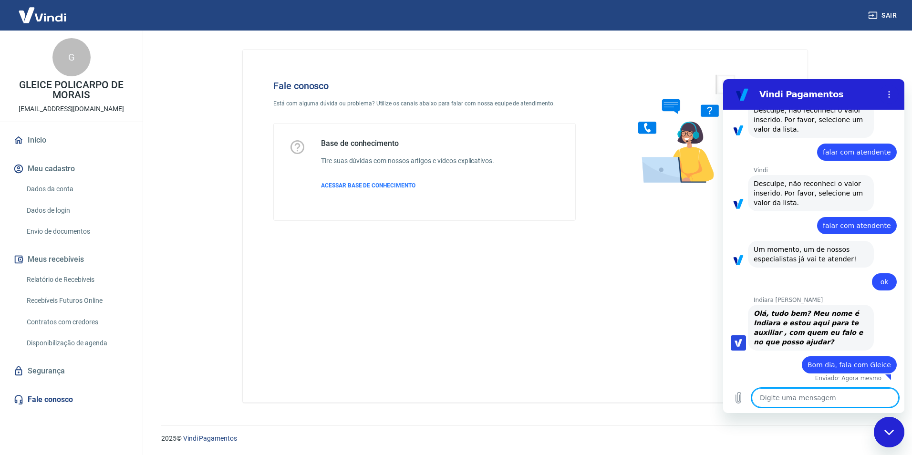
scroll to position [217, 0]
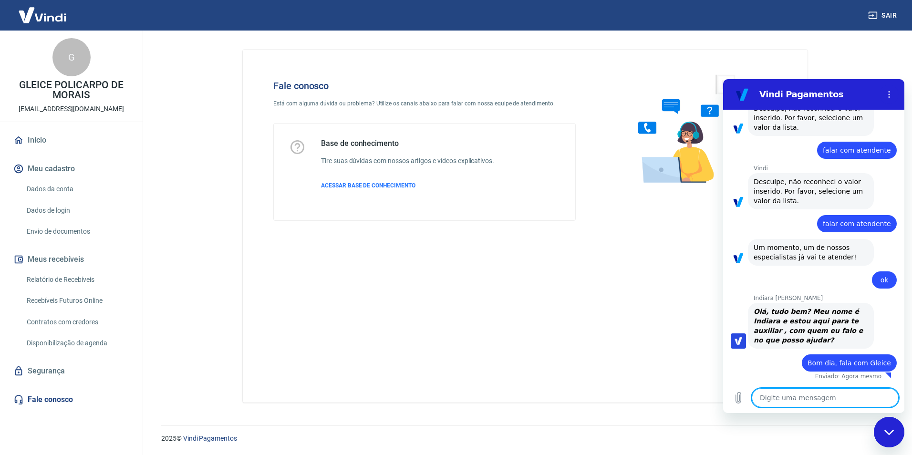
type textarea "P"
type textarea "x"
type textarea "Pr"
type textarea "x"
type textarea "Pre"
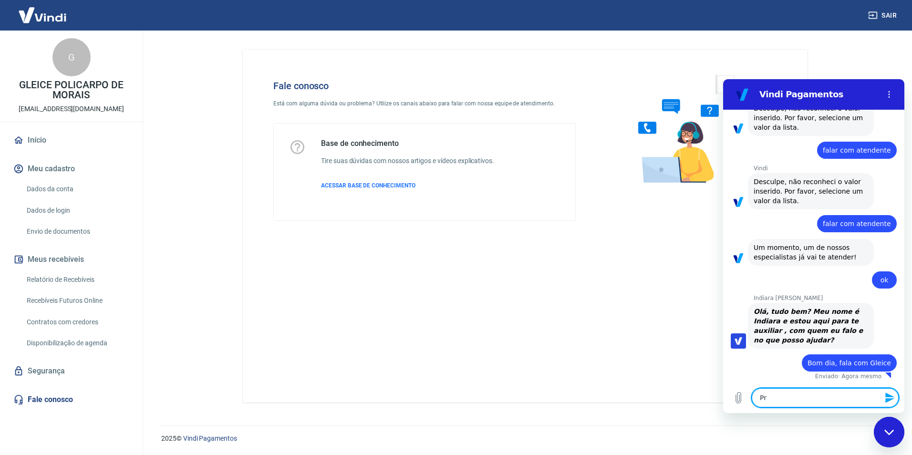
type textarea "x"
type textarea "Prec"
type textarea "x"
type textarea "Preci"
type textarea "x"
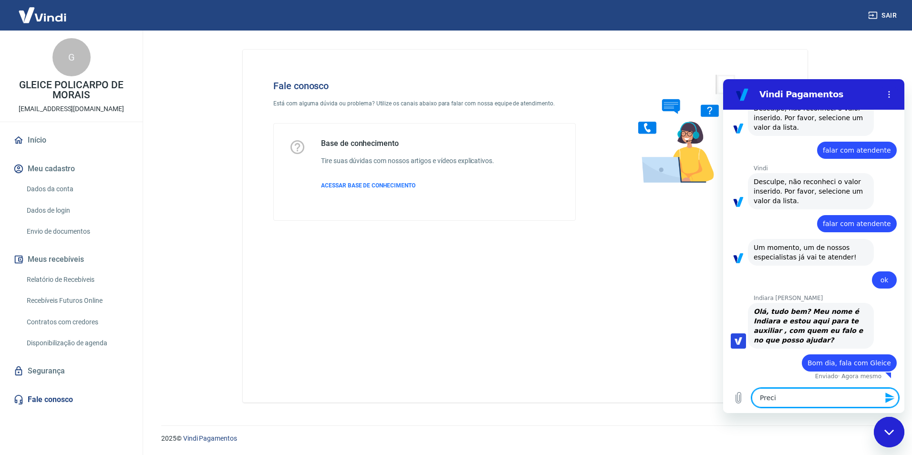
type textarea "Precis"
type textarea "x"
type textarea "Preciso"
type textarea "x"
type textarea "Preciso"
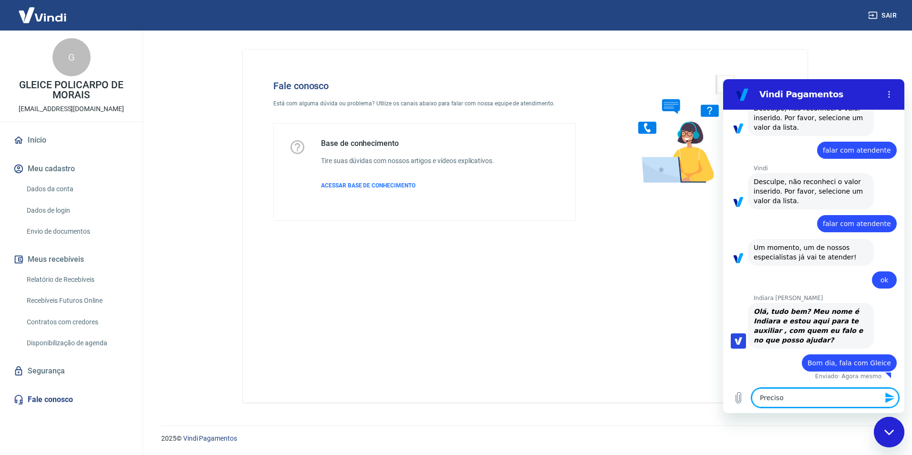
type textarea "x"
type textarea "Preciso d"
type textarea "x"
type textarea "Preciso de"
type textarea "x"
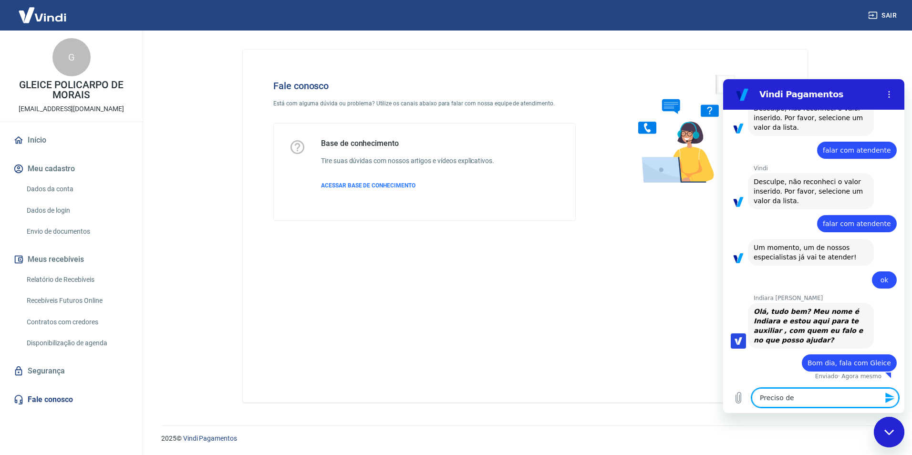
type textarea "Preciso de"
type textarea "x"
type textarea "Preciso de a"
type textarea "x"
type textarea "Preciso de aj"
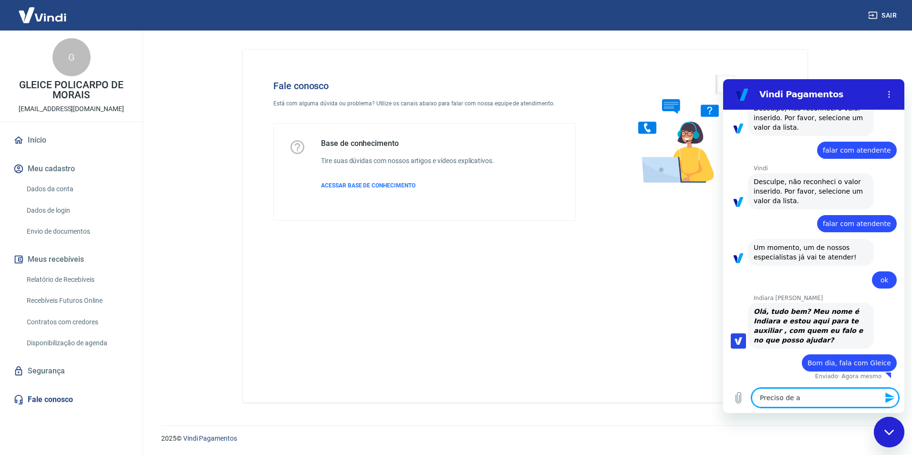
type textarea "x"
type textarea "Preciso de aju"
type textarea "x"
type textarea "Preciso de ajud"
type textarea "x"
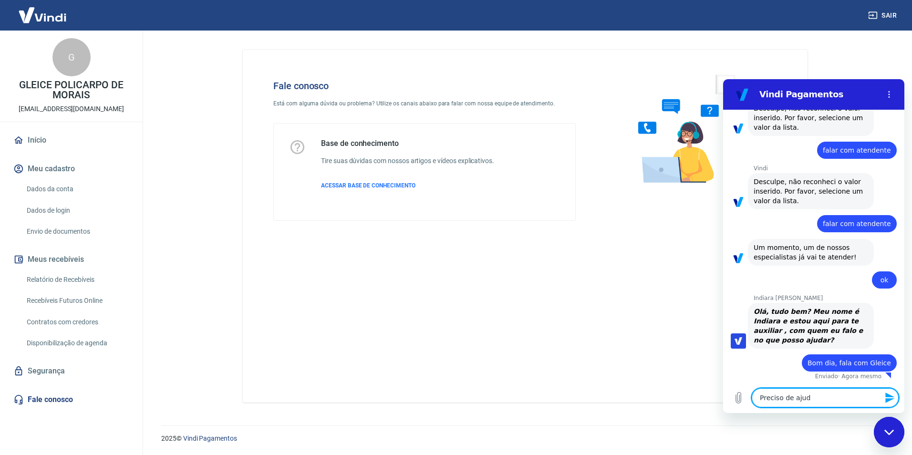
type textarea "Preciso de ajuda"
type textarea "x"
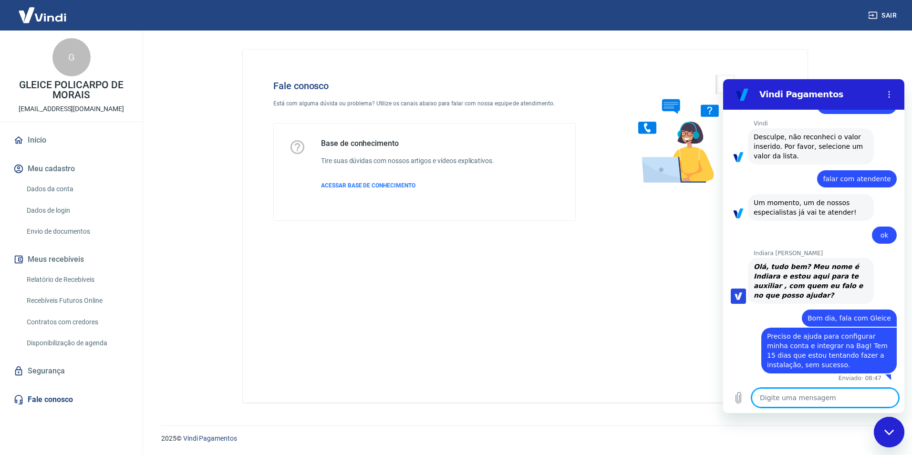
scroll to position [264, 0]
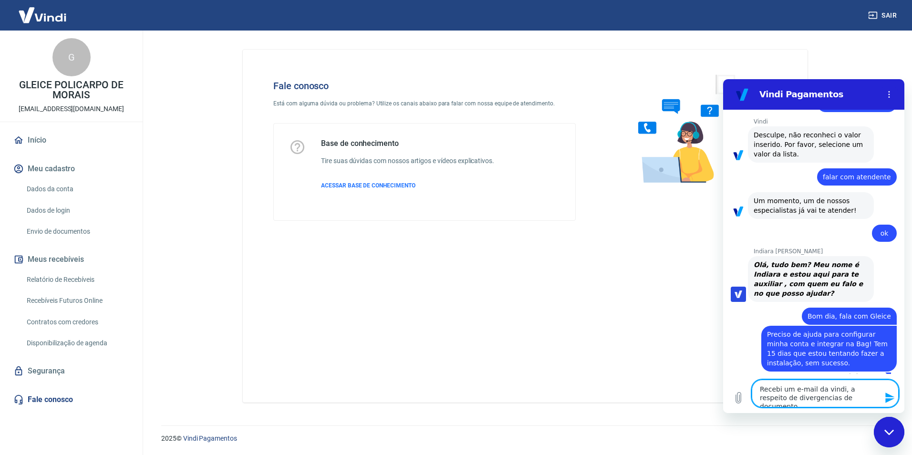
paste textarea "Motivo: Comprovante corrompido."
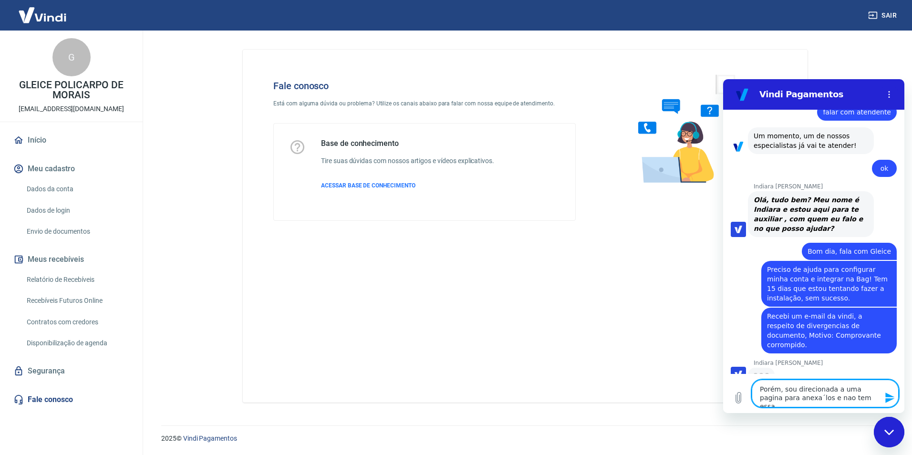
scroll to position [328, 0]
click at [794, 394] on textarea "Porém, sou direcionada a uma pagina para anexa´los e nao tem essa opção." at bounding box center [825, 394] width 147 height 28
click at [890, 397] on icon "Enviar mensagem" at bounding box center [889, 398] width 9 height 10
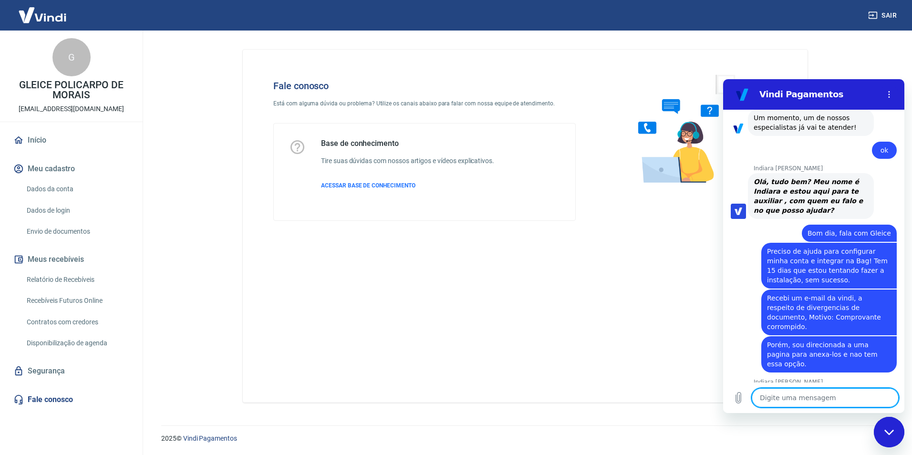
scroll to position [379, 0]
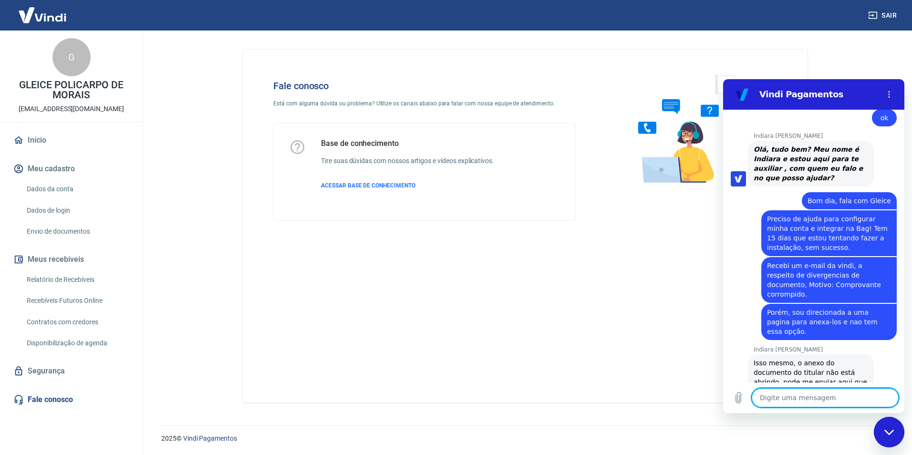
click at [817, 397] on textarea at bounding box center [825, 397] width 147 height 19
click at [812, 397] on textarea at bounding box center [825, 397] width 147 height 19
drag, startPoint x: 829, startPoint y: 401, endPoint x: 824, endPoint y: 356, distance: 44.7
click at [828, 377] on div "08:42 diz: Ola Enviado · 08:42 Vindi Vindi diz: Olá, GLEICE POLICARPO DE MORAIS…" at bounding box center [813, 261] width 181 height 303
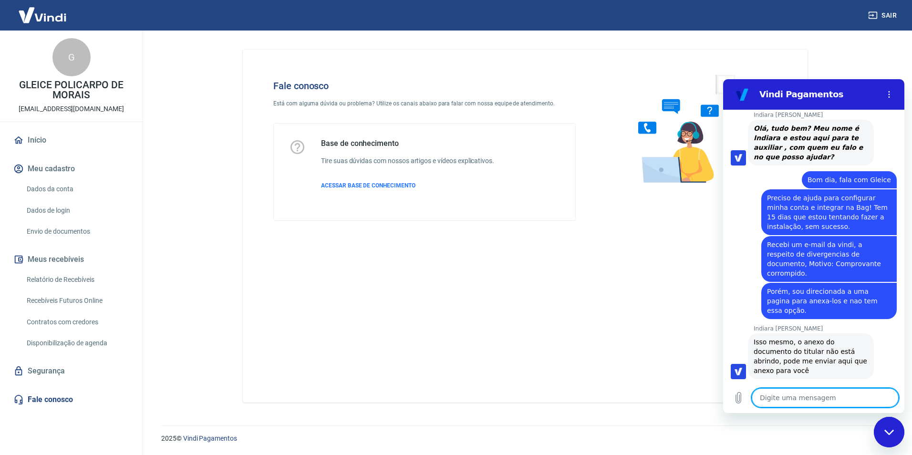
scroll to position [402, 0]
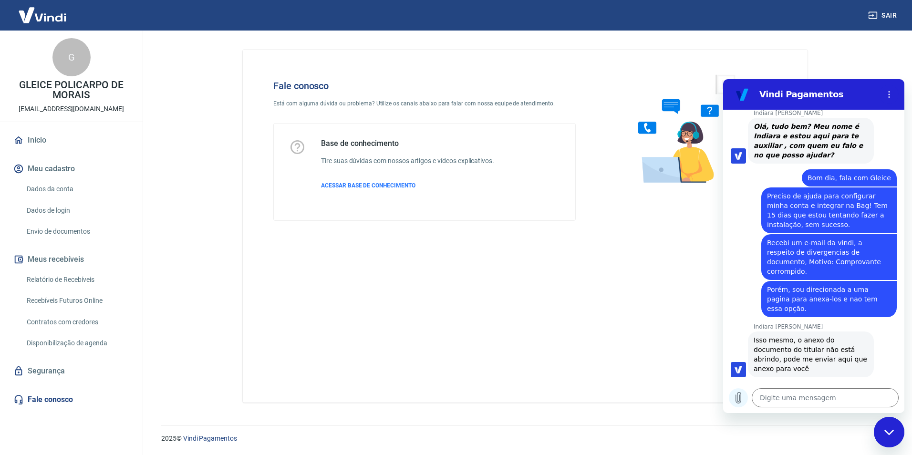
click at [735, 399] on icon "Carregar arquivo" at bounding box center [738, 397] width 11 height 11
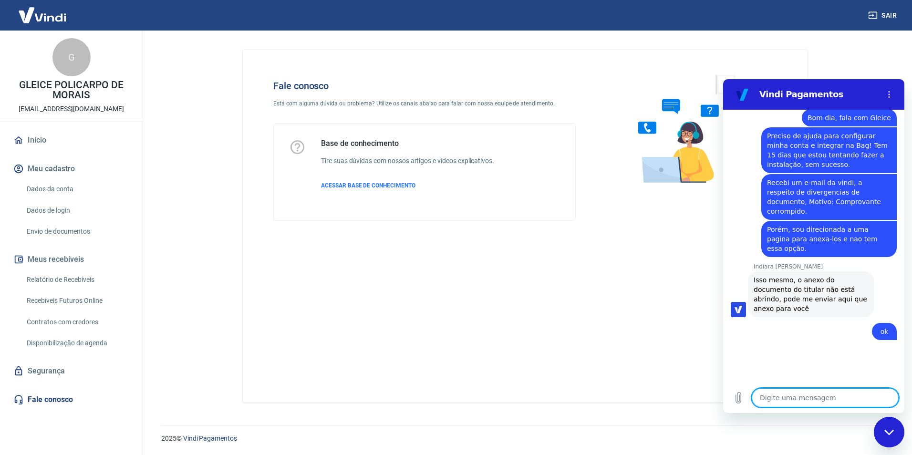
scroll to position [461, 0]
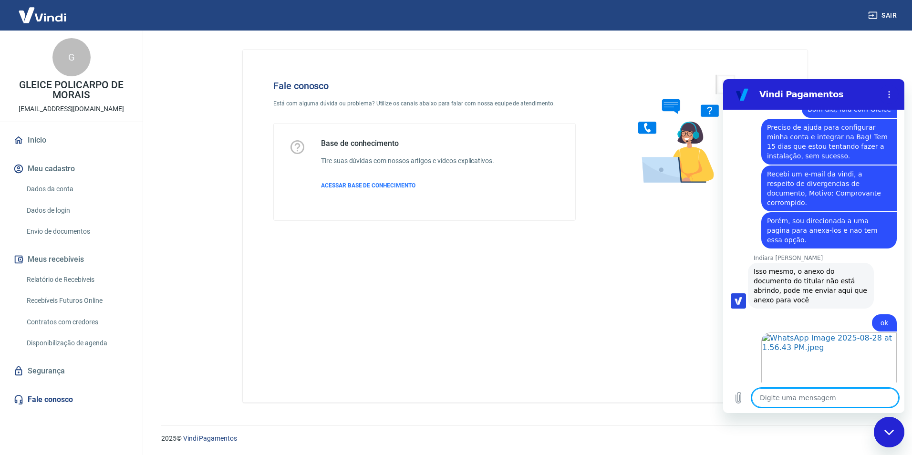
click at [796, 401] on textarea at bounding box center [825, 397] width 147 height 19
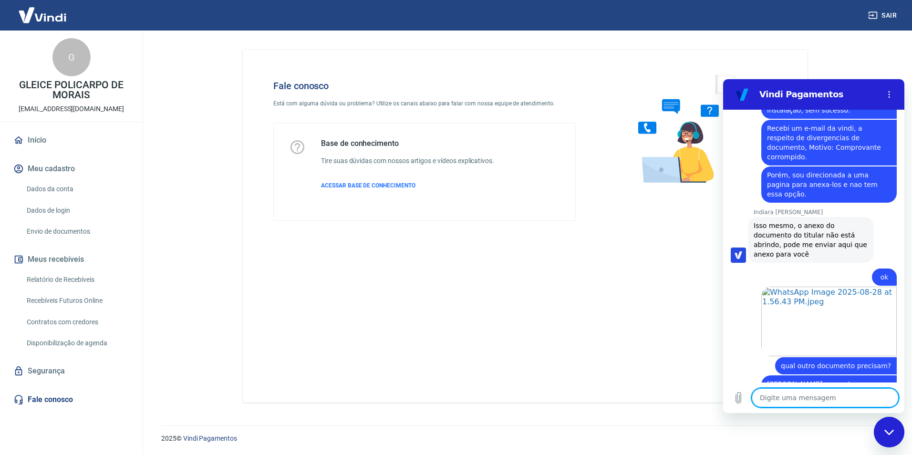
scroll to position [518, 0]
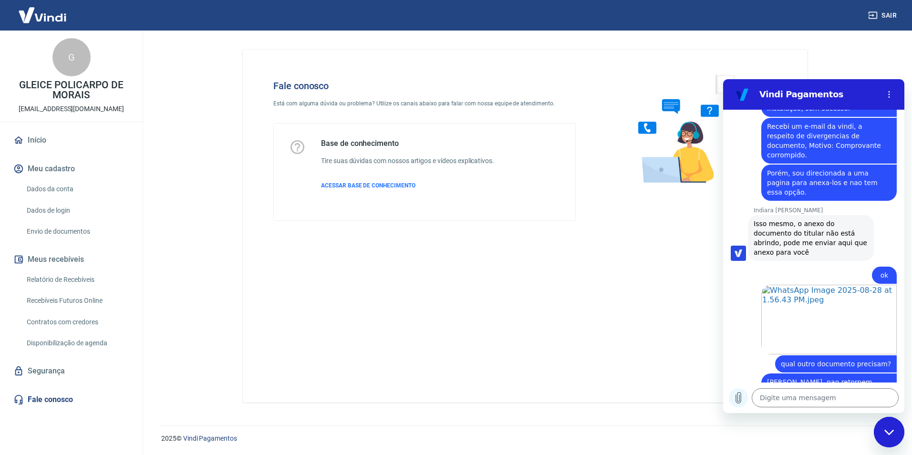
click at [742, 394] on icon "Carregar arquivo" at bounding box center [738, 397] width 11 height 11
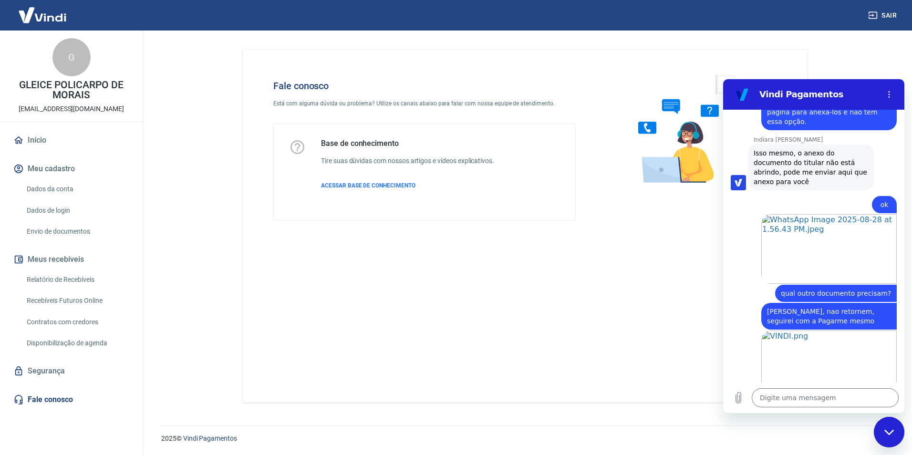
scroll to position [630, 0]
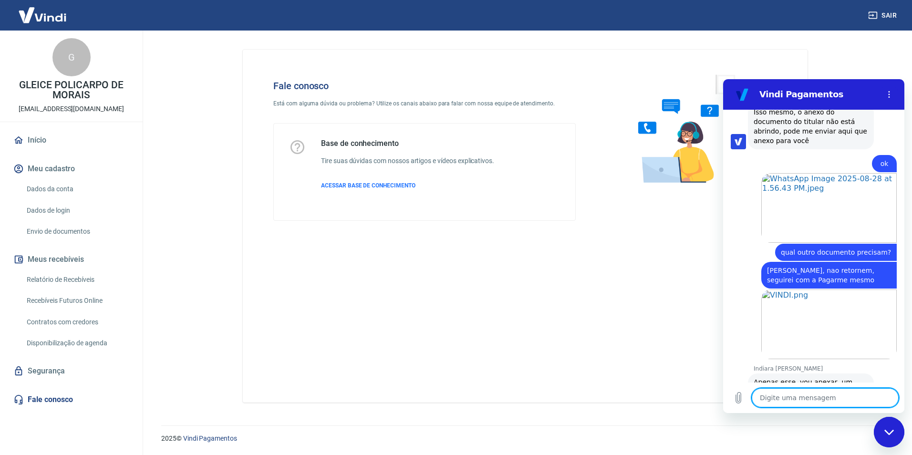
click at [801, 400] on textarea at bounding box center [825, 397] width 147 height 19
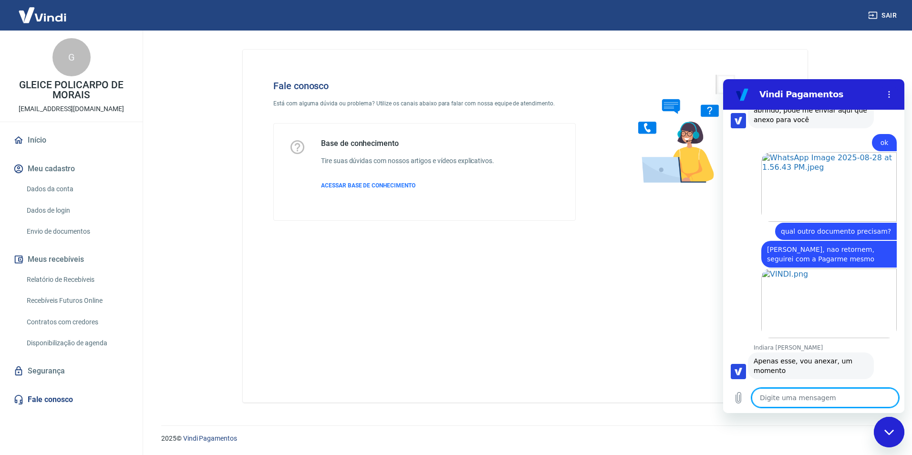
scroll to position [653, 0]
click at [803, 398] on textarea at bounding box center [825, 397] width 147 height 19
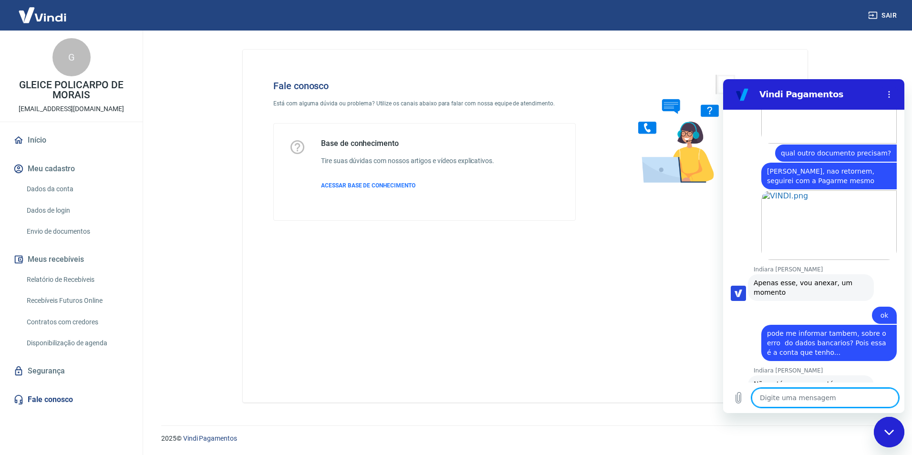
scroll to position [731, 0]
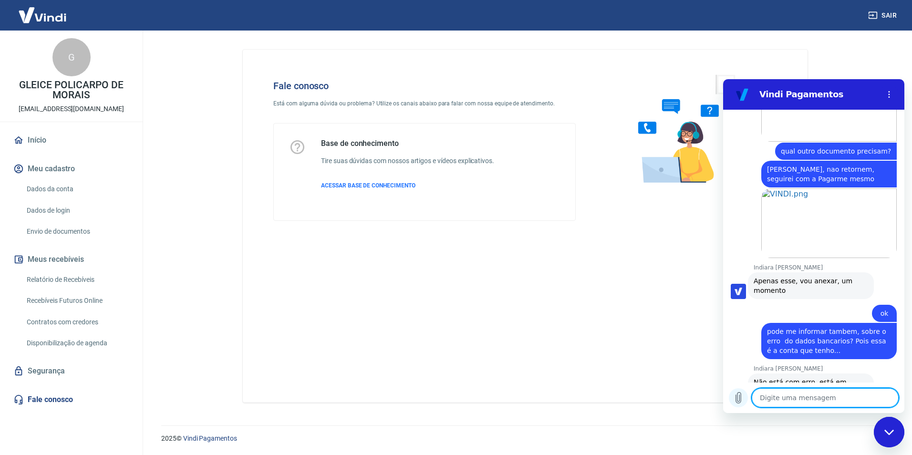
click at [729, 397] on button "Carregar arquivo" at bounding box center [738, 397] width 19 height 19
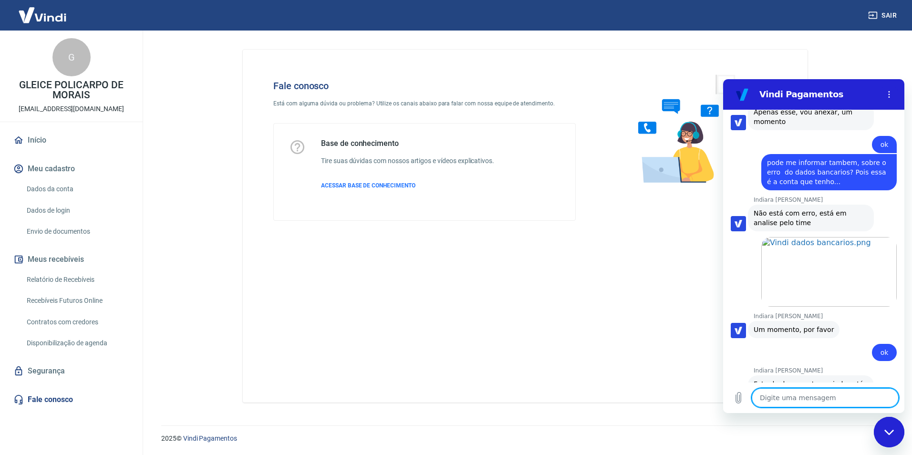
scroll to position [902, 0]
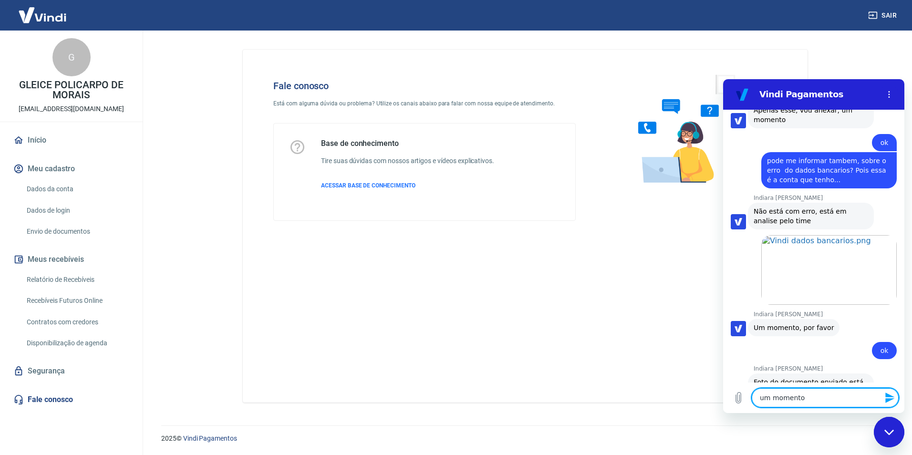
click at [827, 401] on textarea "um momento" at bounding box center [825, 397] width 147 height 19
click at [893, 399] on icon "Enviar mensagem" at bounding box center [889, 398] width 9 height 10
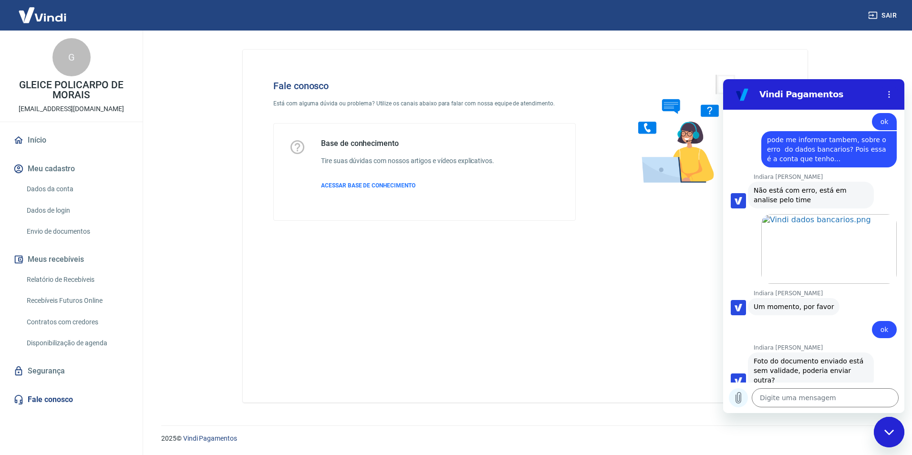
click at [735, 400] on icon "Carregar arquivo" at bounding box center [738, 397] width 11 height 11
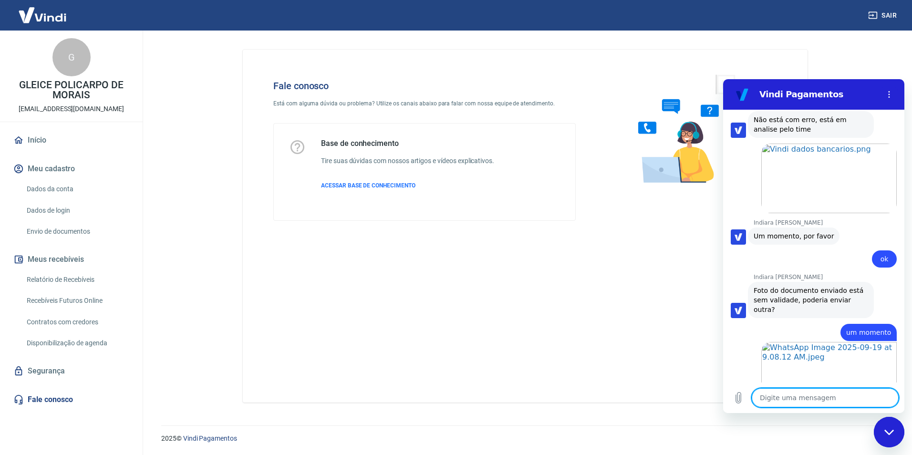
scroll to position [995, 0]
click at [809, 400] on textarea at bounding box center [825, 397] width 147 height 19
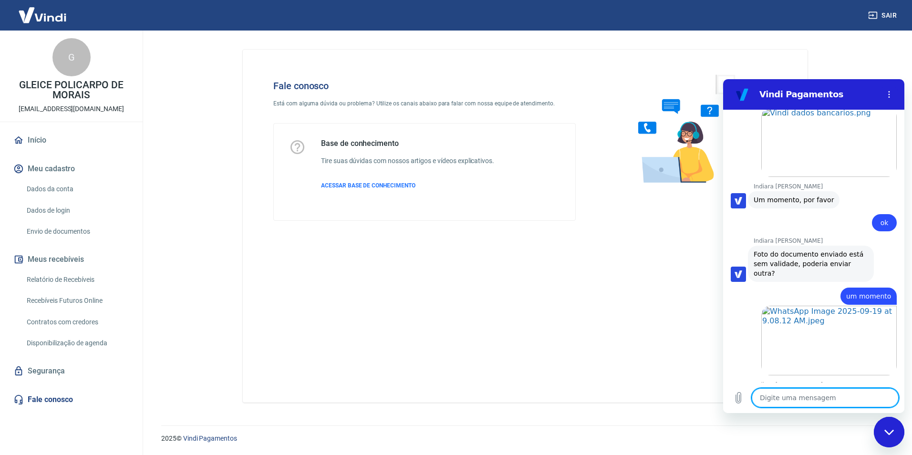
scroll to position [1065, 0]
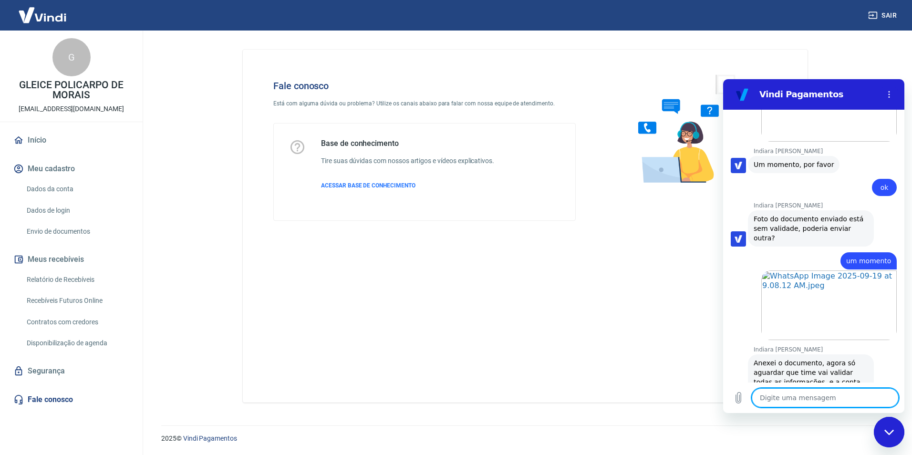
click at [805, 400] on textarea at bounding box center [825, 397] width 147 height 19
click at [791, 403] on textarea at bounding box center [825, 397] width 147 height 19
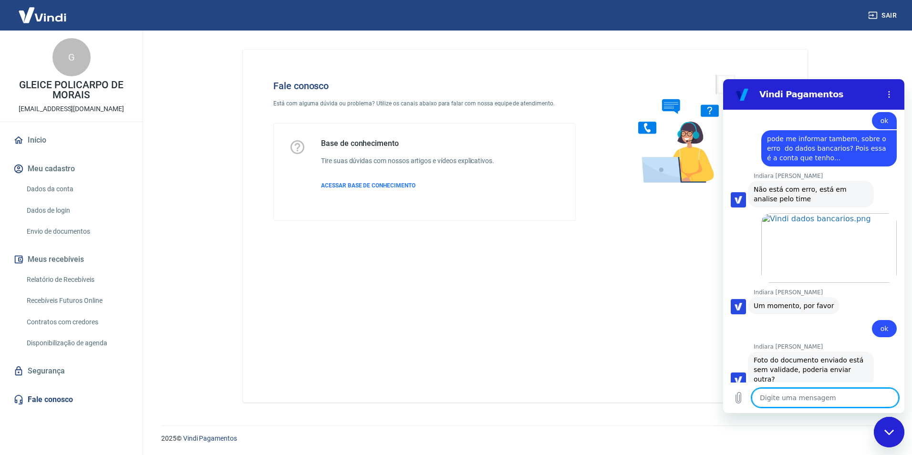
scroll to position [1119, 0]
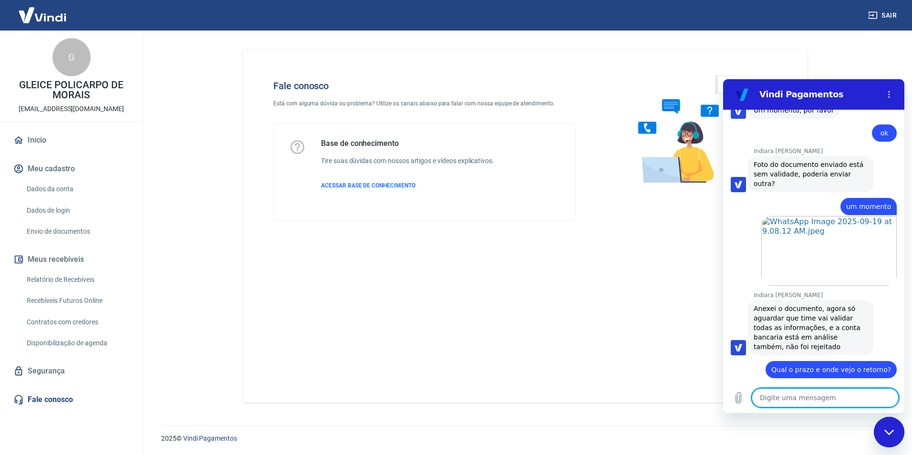
click at [845, 394] on textarea at bounding box center [825, 397] width 147 height 19
click at [839, 399] on textarea at bounding box center [825, 397] width 147 height 19
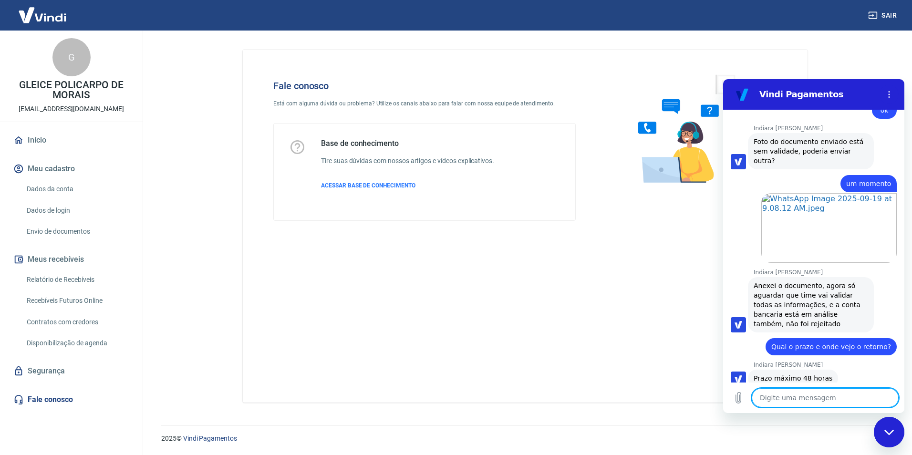
scroll to position [1183, 0]
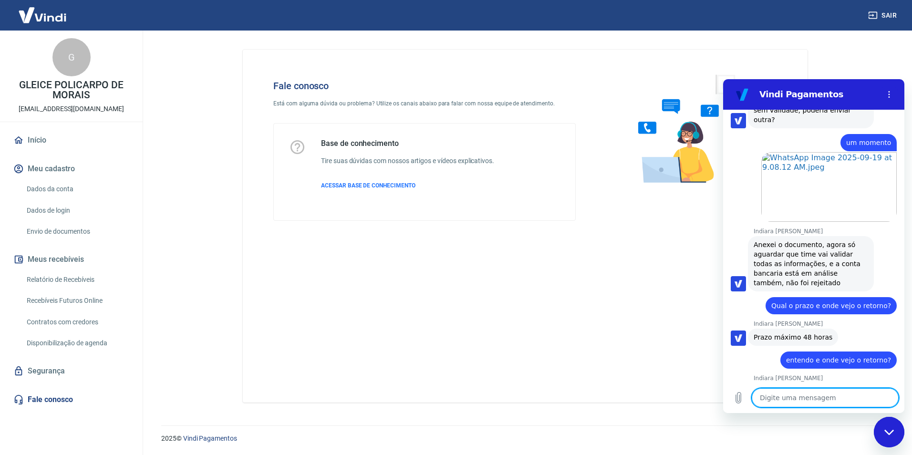
click at [801, 407] on textarea at bounding box center [825, 397] width 147 height 19
click at [802, 404] on textarea at bounding box center [825, 397] width 147 height 19
click at [804, 403] on textarea at bounding box center [825, 397] width 147 height 19
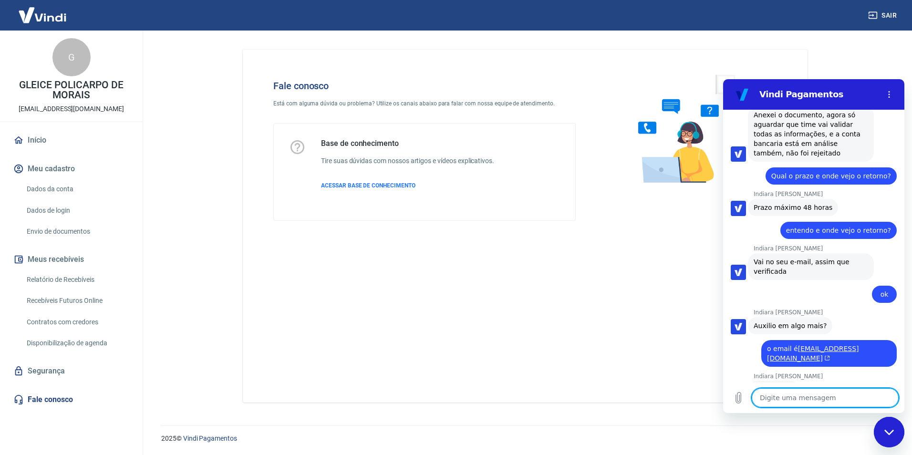
scroll to position [1315, 0]
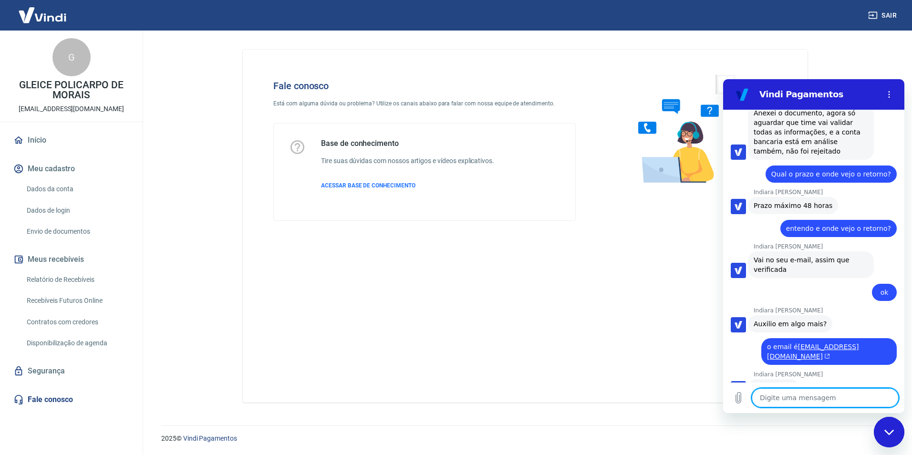
click at [807, 400] on textarea at bounding box center [825, 397] width 147 height 19
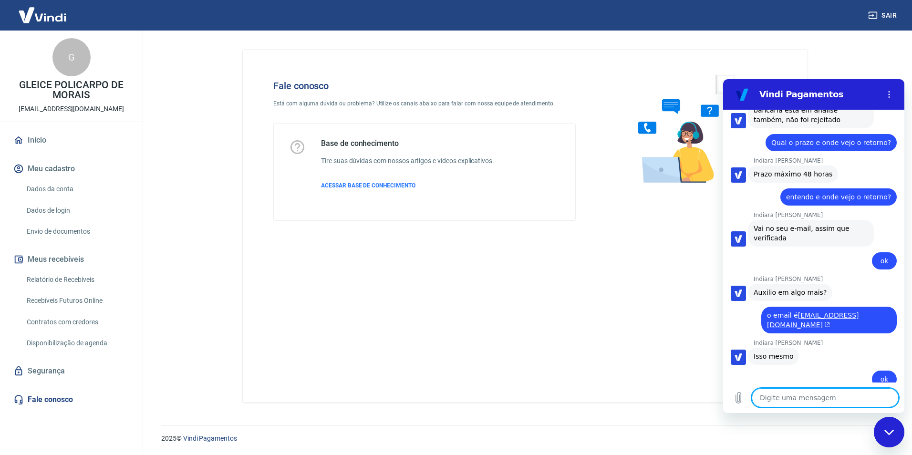
click at [811, 395] on textarea at bounding box center [825, 397] width 147 height 19
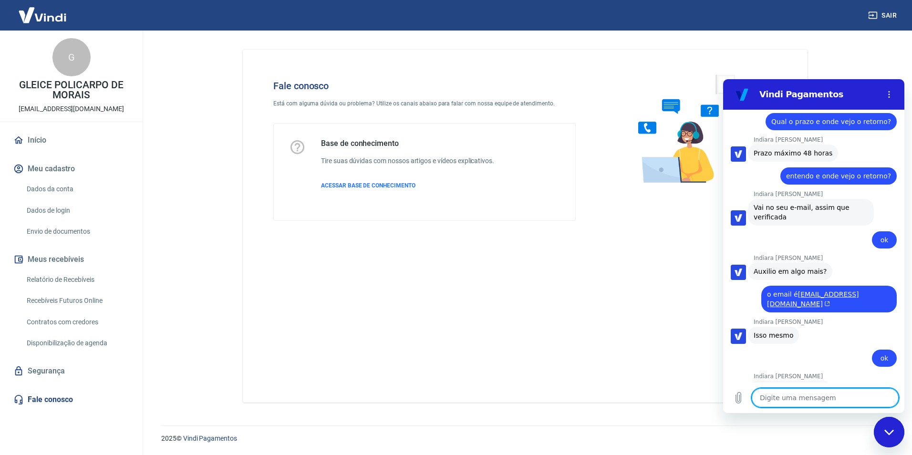
scroll to position [1369, 0]
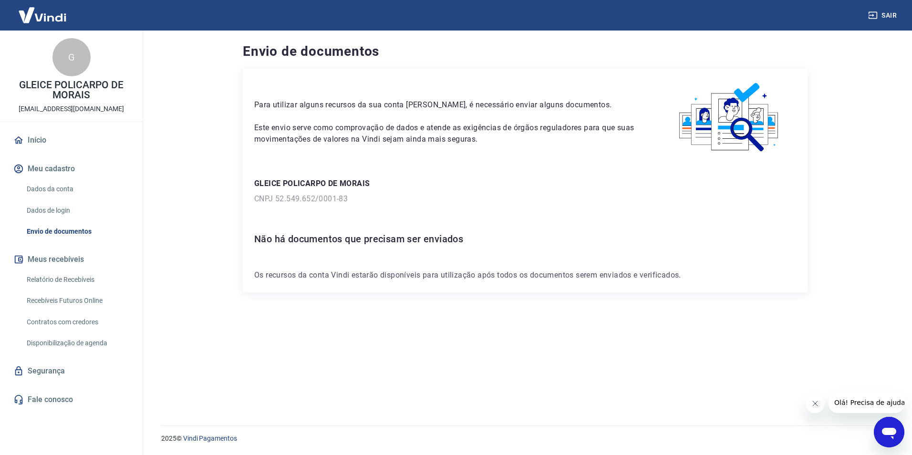
click at [540, 424] on div "2025 © Vindi Pagamentos" at bounding box center [525, 434] width 751 height 41
click at [791, 312] on div "Para utilizar alguns recursos da sua conta [PERSON_NAME], é necessário enviar a…" at bounding box center [525, 236] width 565 height 334
